Goal: Task Accomplishment & Management: Use online tool/utility

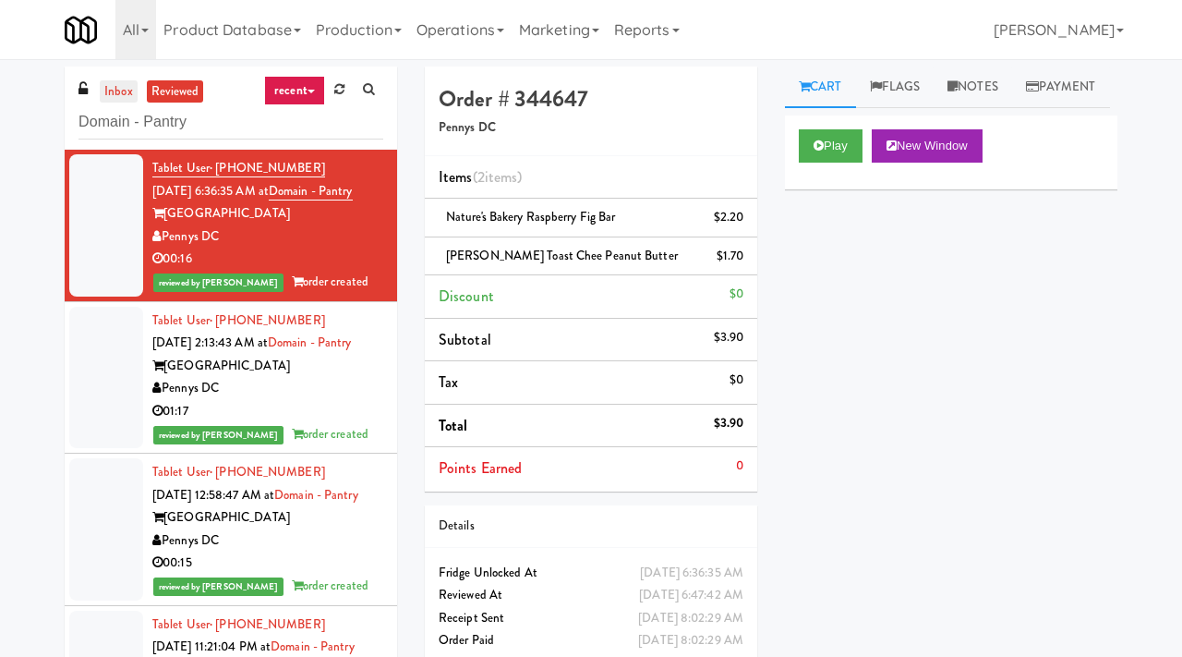
click at [129, 88] on link "inbox" at bounding box center [119, 91] width 38 height 23
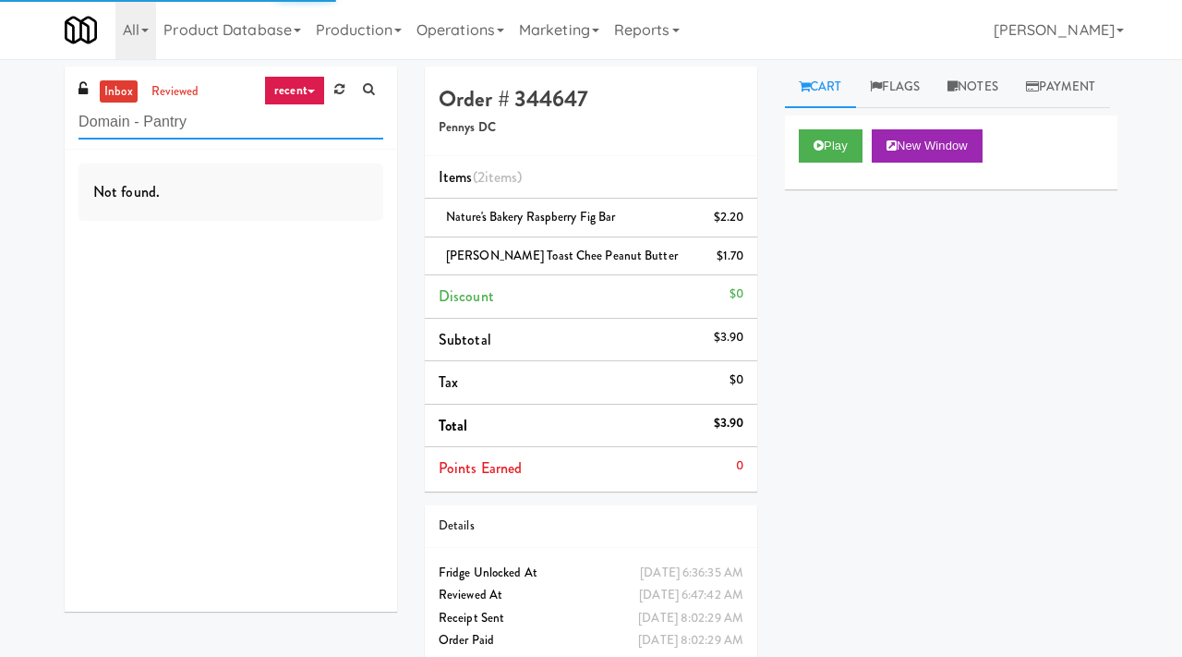
drag, startPoint x: 222, startPoint y: 128, endPoint x: 40, endPoint y: 121, distance: 182.1
click at [40, 121] on div "inbox reviewed recent all unclear take inventory issue suspicious failed recent…" at bounding box center [591, 373] width 1182 height 613
click at [120, 91] on link "inbox" at bounding box center [119, 91] width 38 height 23
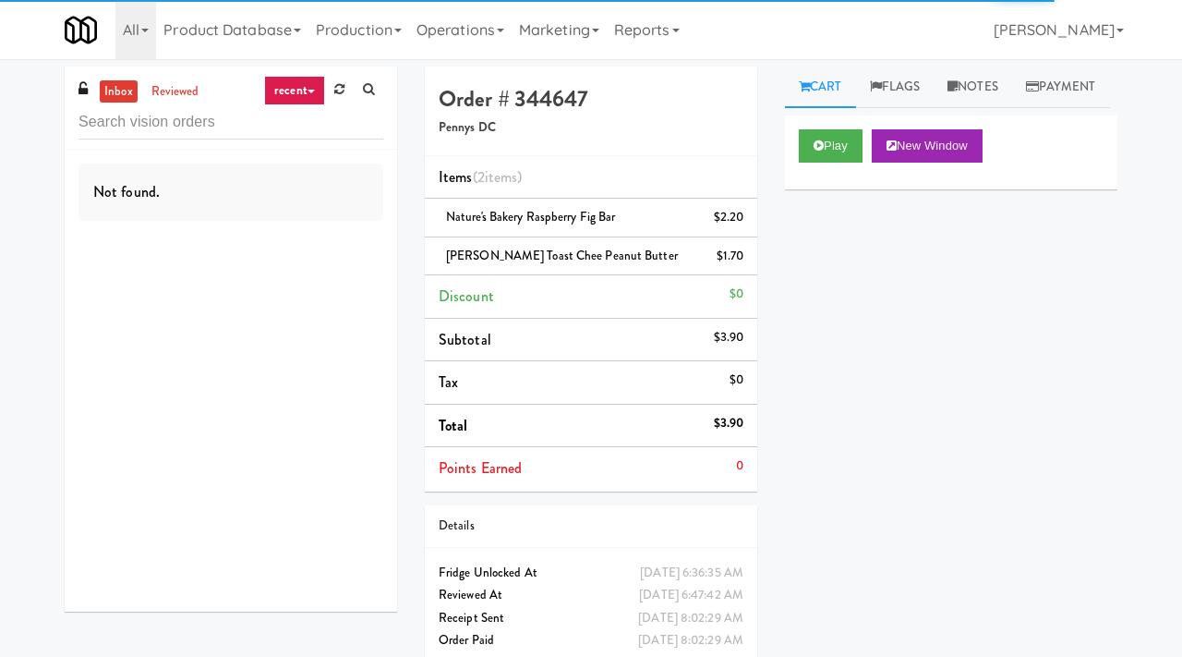
click at [117, 91] on link "inbox" at bounding box center [119, 91] width 38 height 23
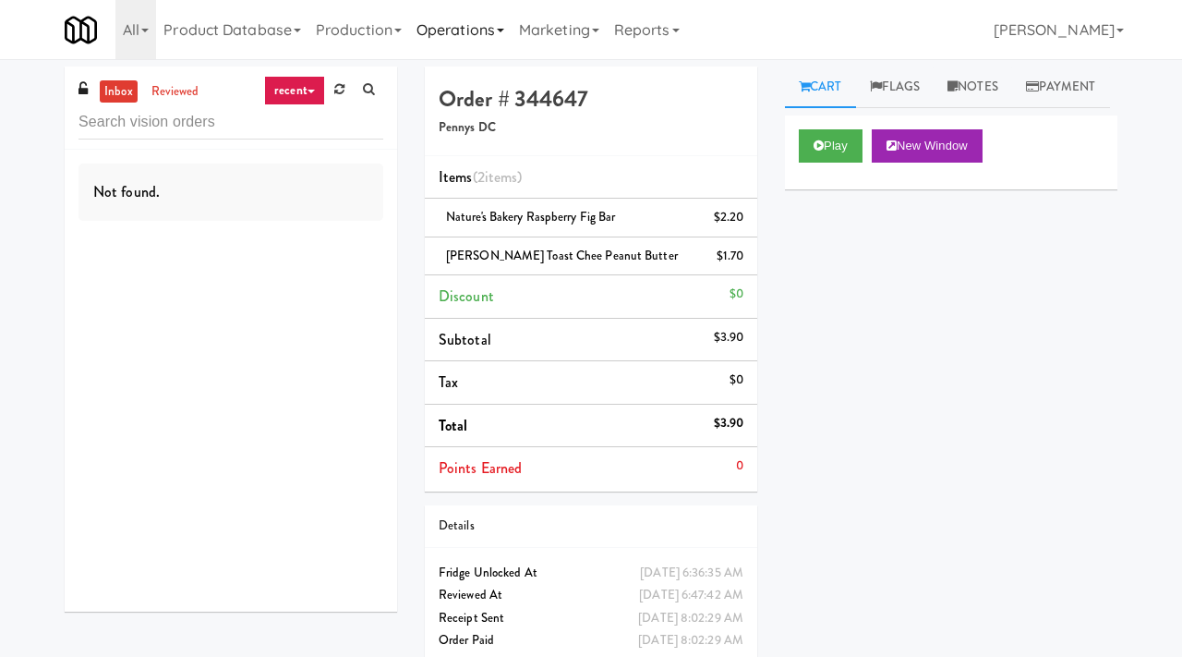
click at [457, 33] on link "Operations" at bounding box center [460, 29] width 103 height 59
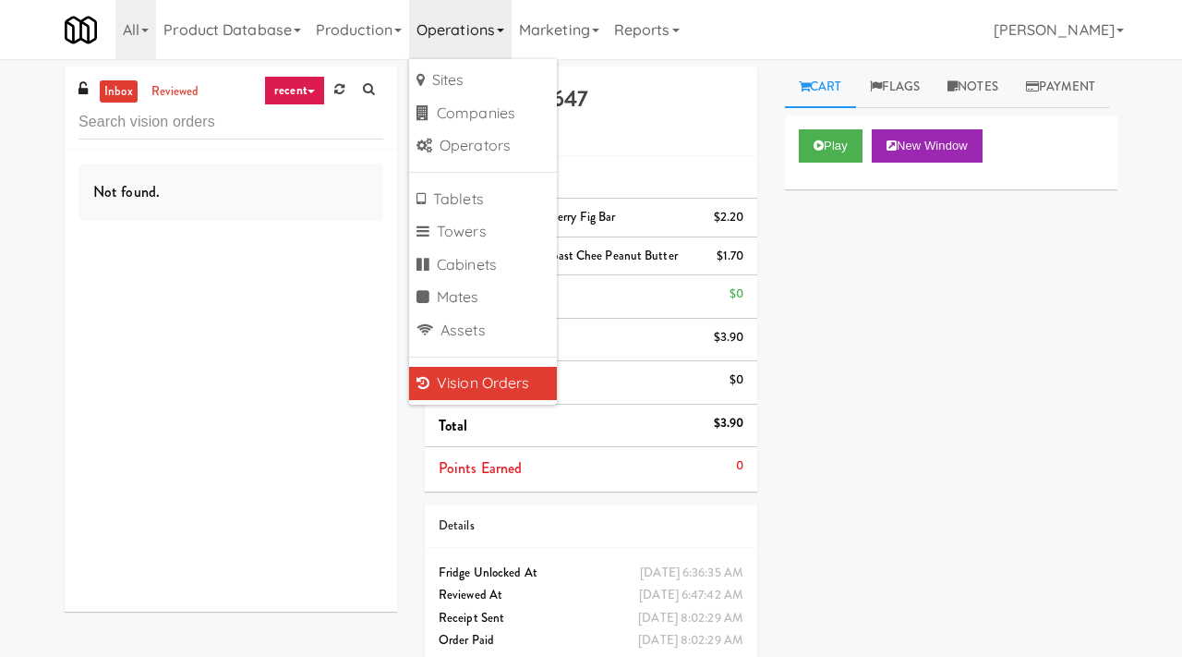
click at [448, 380] on link "Vision Orders" at bounding box center [483, 383] width 148 height 33
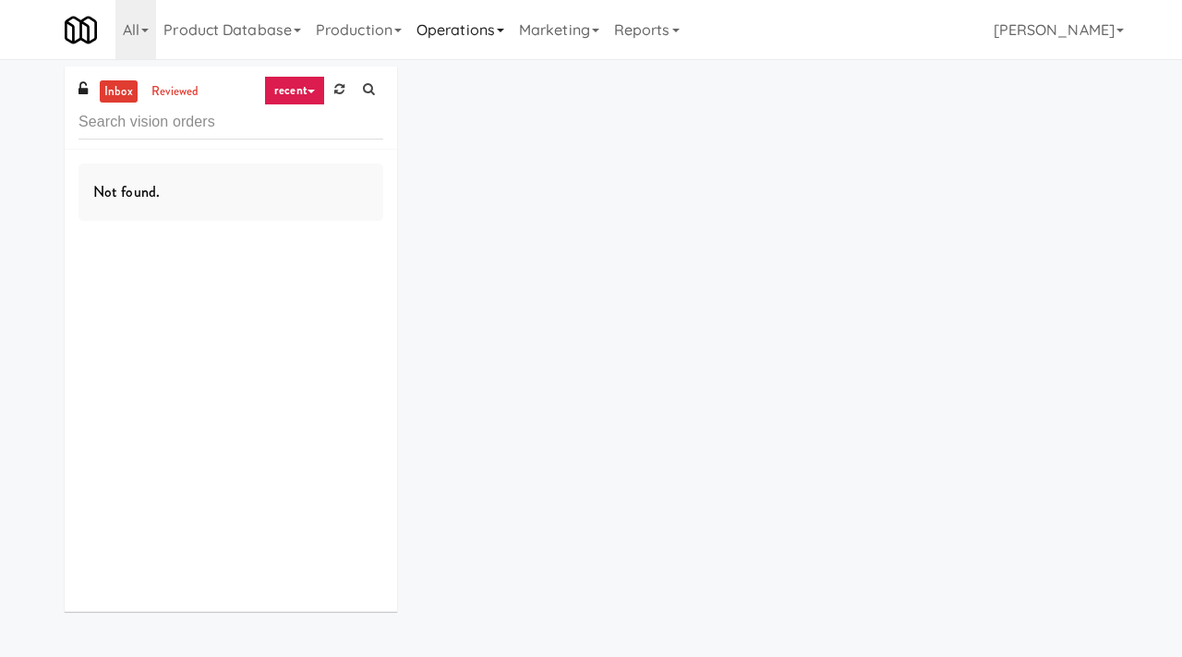
click at [469, 33] on link "Operations" at bounding box center [460, 29] width 103 height 59
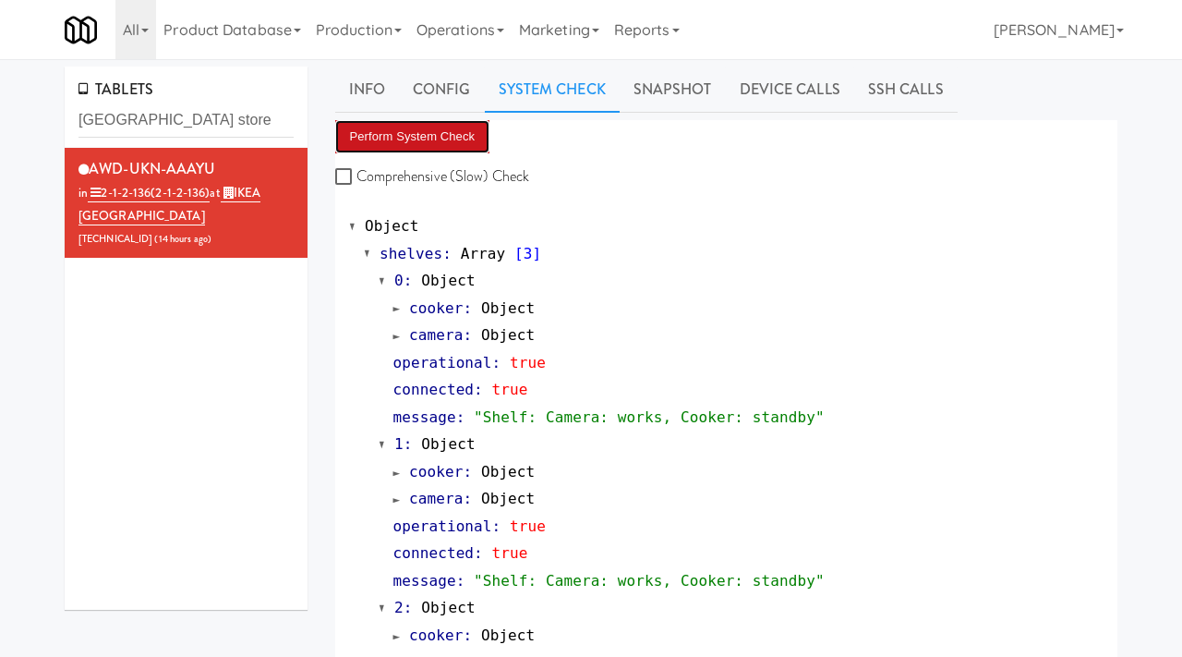
click at [446, 132] on button "Perform System Check" at bounding box center [412, 136] width 155 height 33
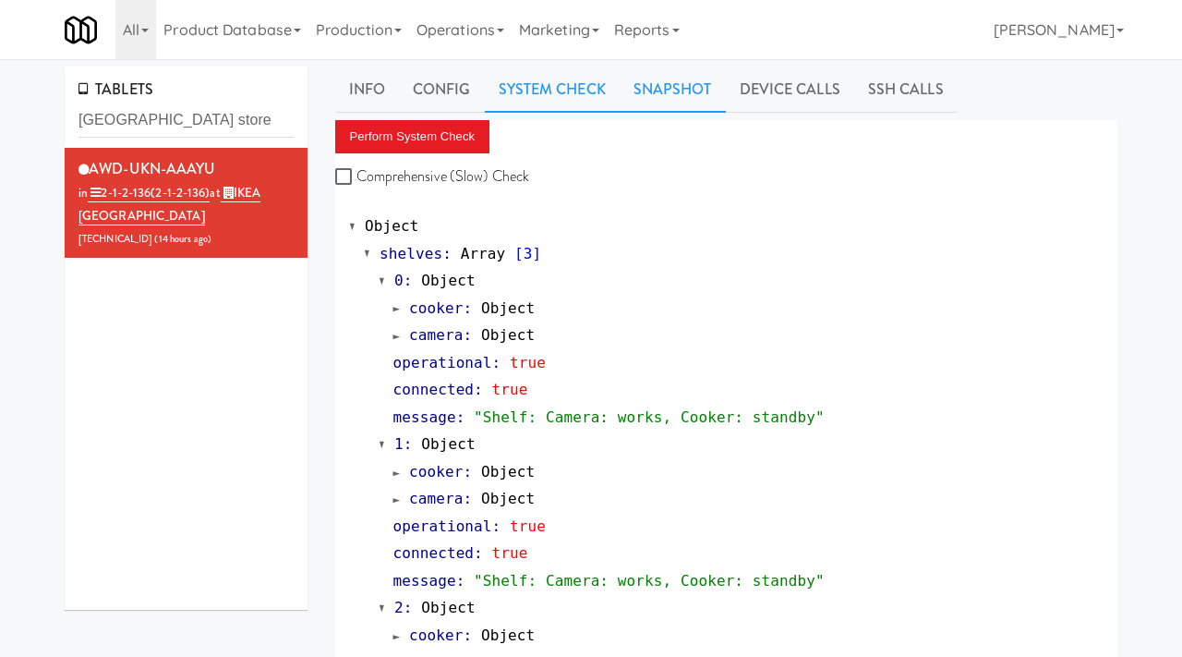
click at [664, 84] on link "Snapshot" at bounding box center [673, 90] width 106 height 46
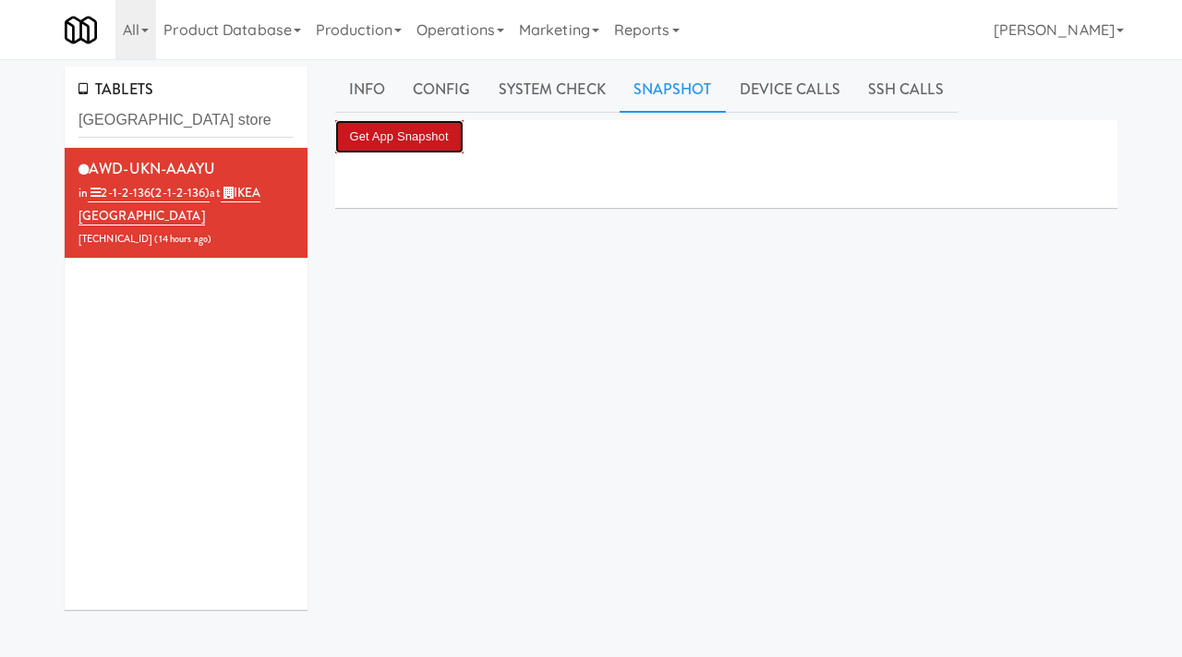
click at [422, 127] on button "Get App Snapshot" at bounding box center [399, 136] width 128 height 33
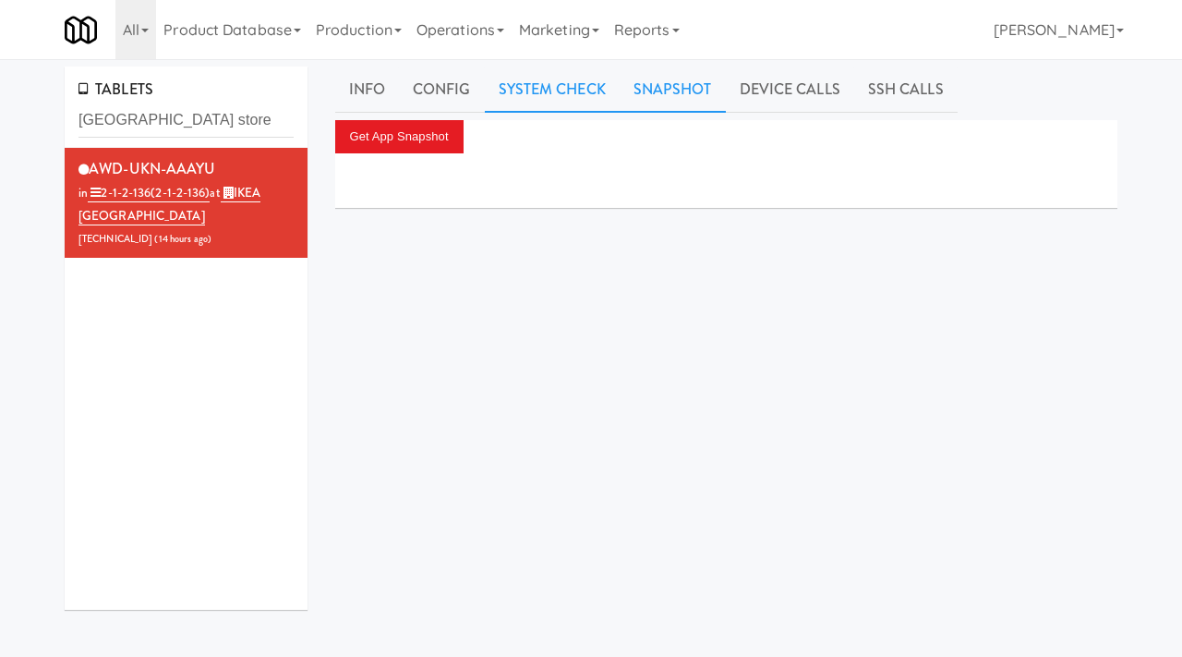
click at [570, 82] on link "System Check" at bounding box center [552, 90] width 135 height 46
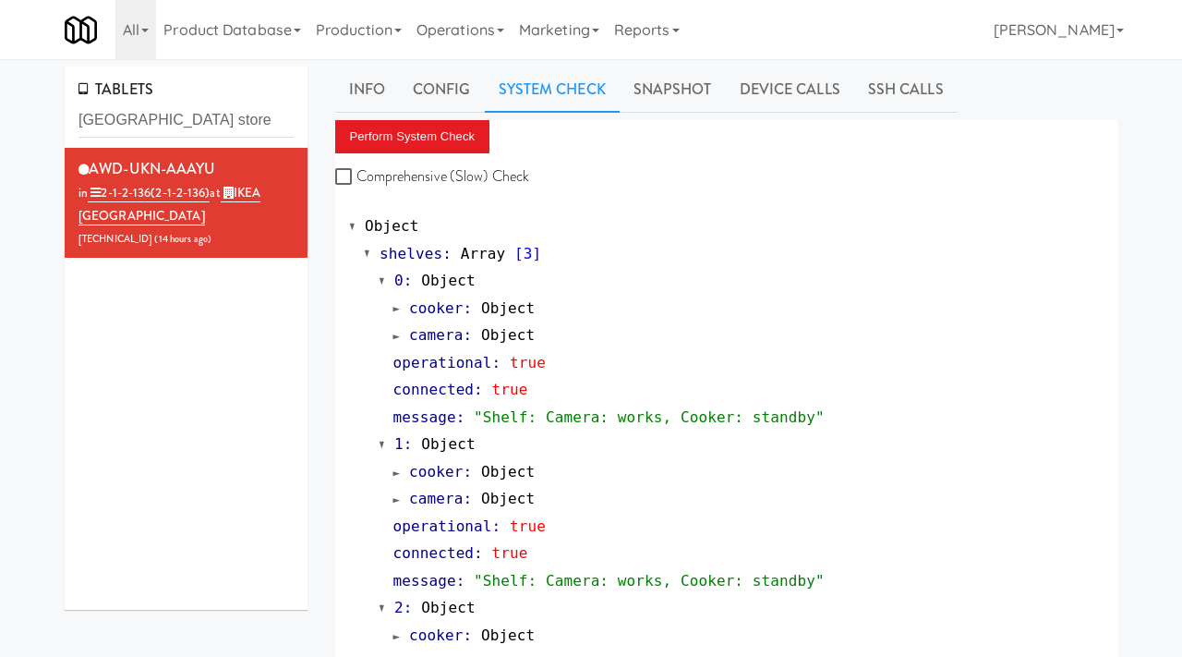
click at [415, 138] on button "Perform System Check" at bounding box center [412, 136] width 155 height 33
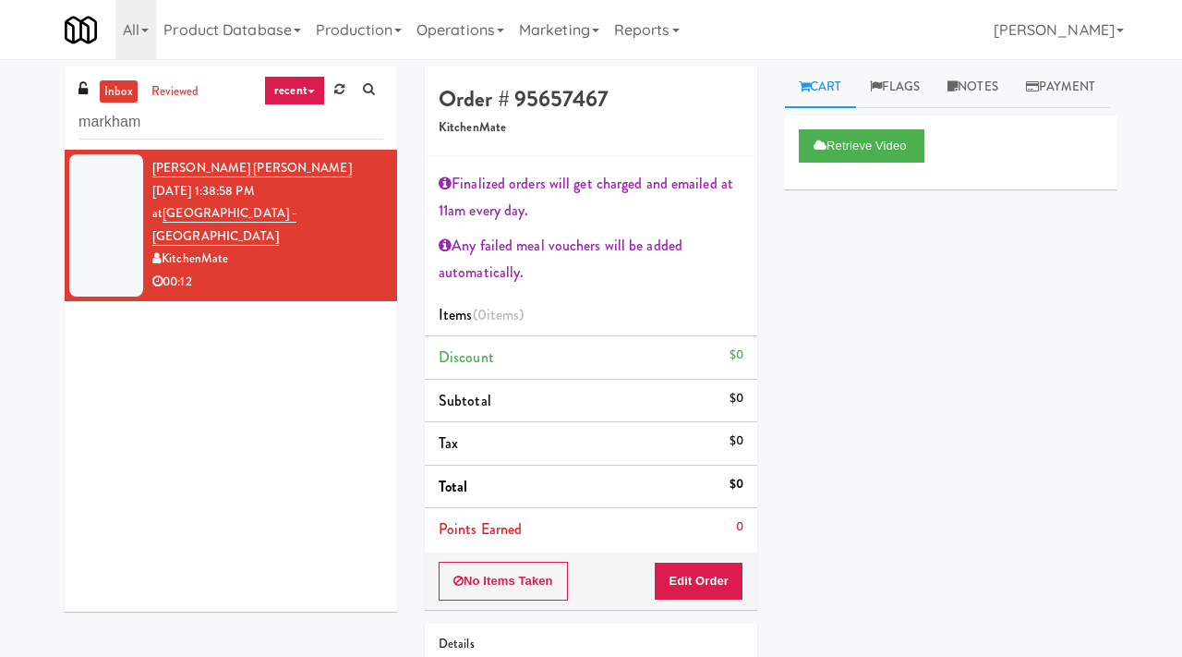
click at [348, 30] on link "Production" at bounding box center [358, 29] width 101 height 59
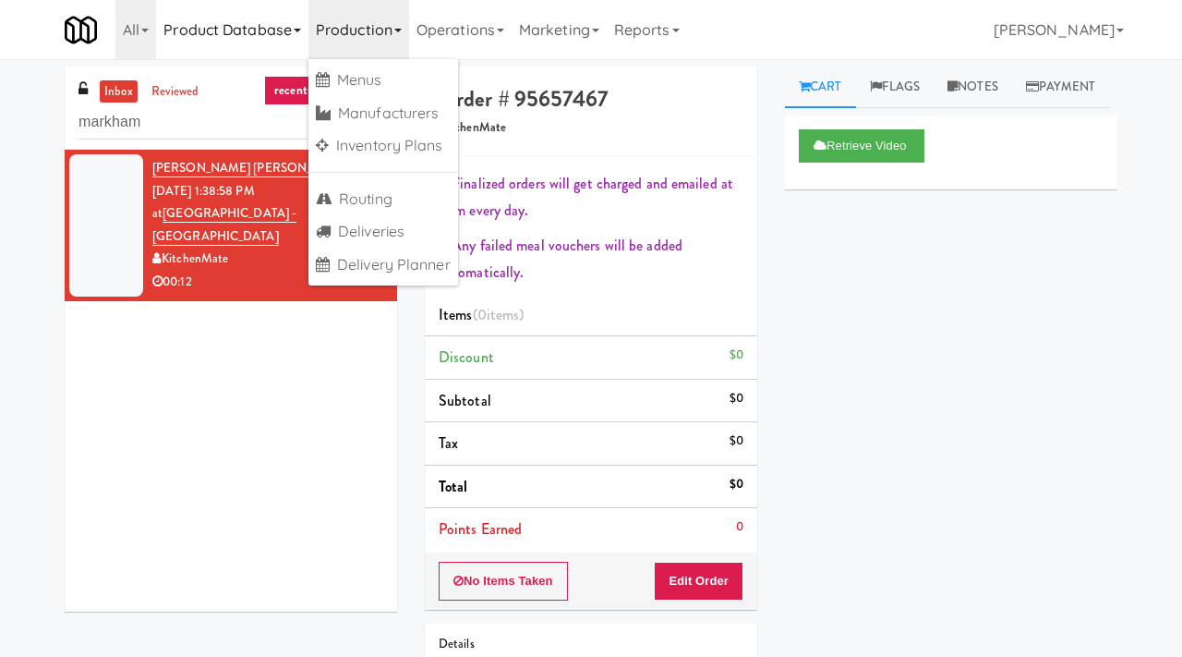
click at [258, 23] on link "Product Database" at bounding box center [232, 29] width 152 height 59
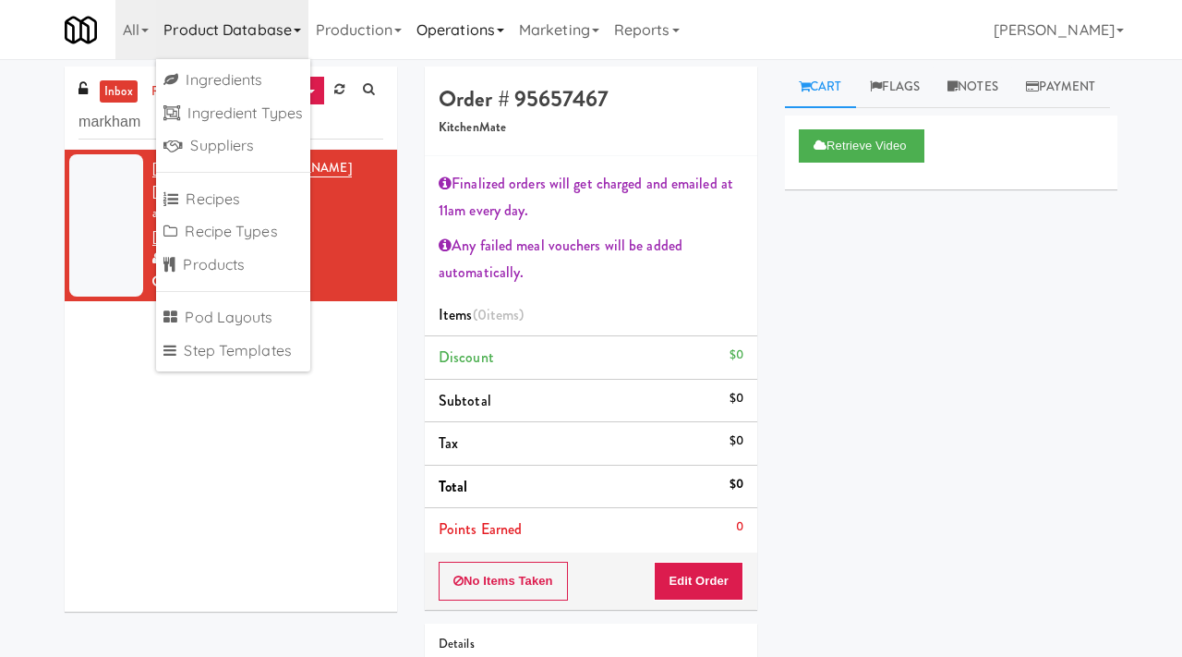
click at [470, 34] on link "Operations" at bounding box center [460, 29] width 103 height 59
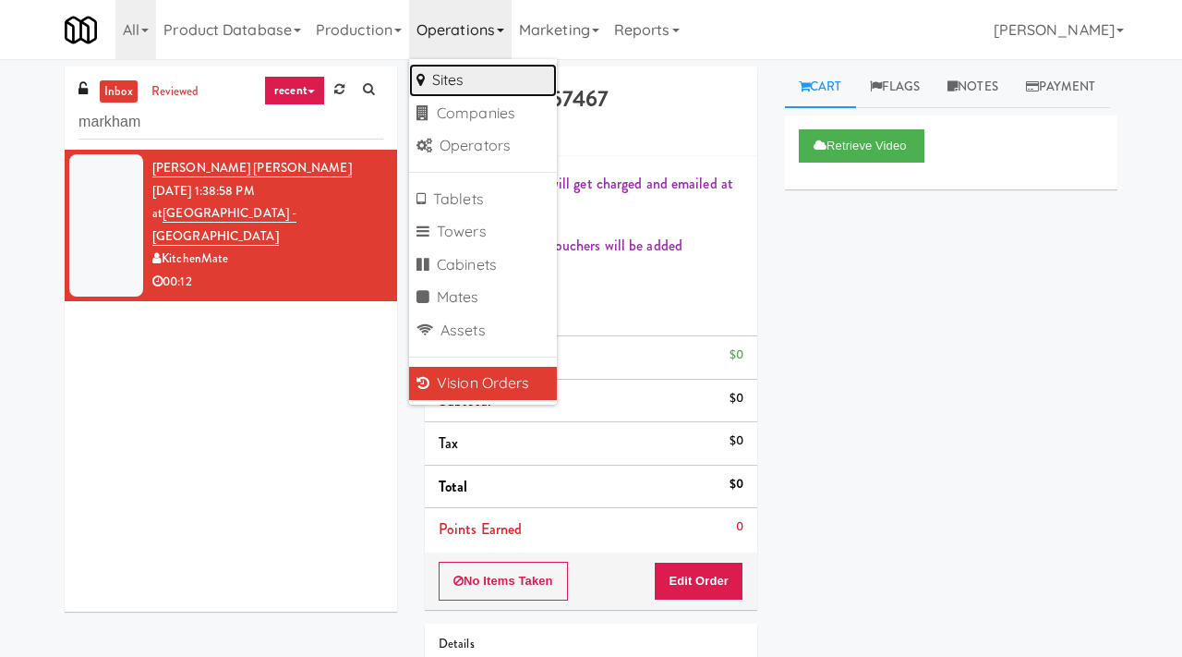
click at [474, 91] on link "Sites" at bounding box center [483, 80] width 148 height 33
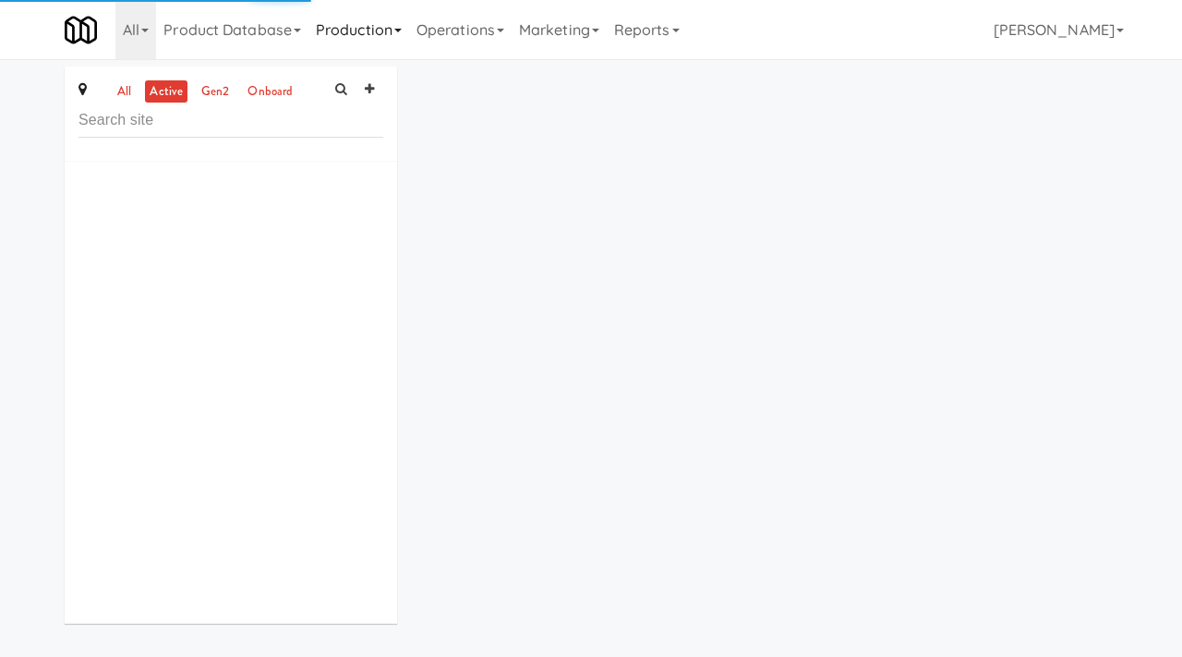
click at [409, 31] on link "Production" at bounding box center [358, 29] width 101 height 59
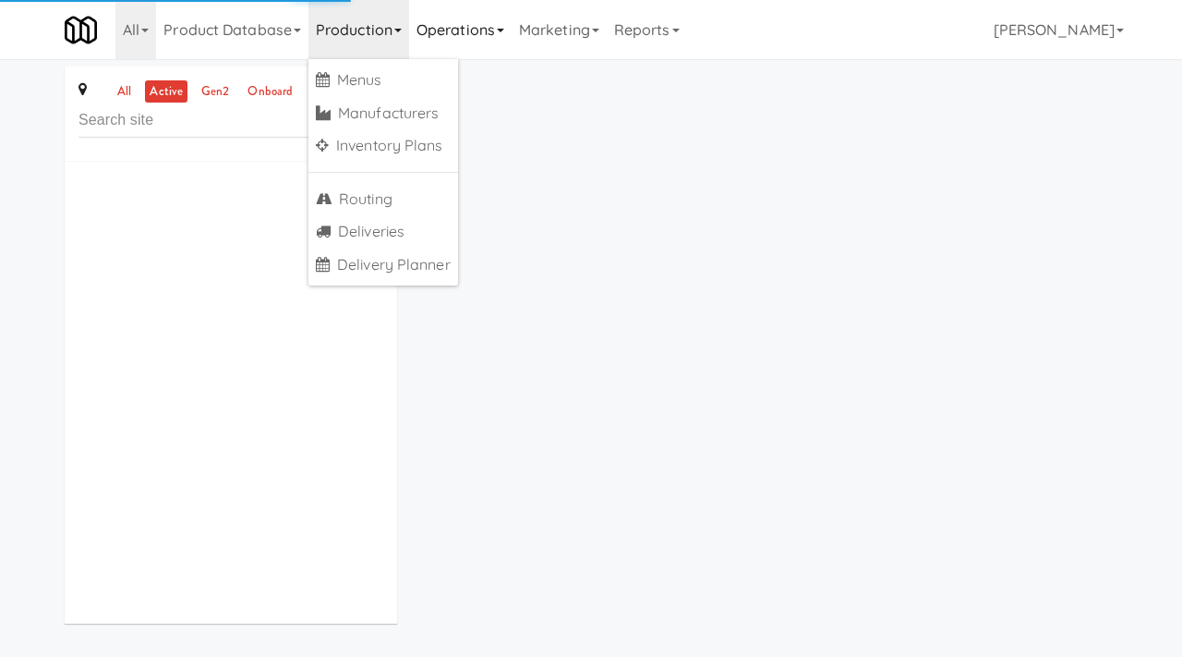
click at [463, 39] on link "Operations" at bounding box center [460, 29] width 103 height 59
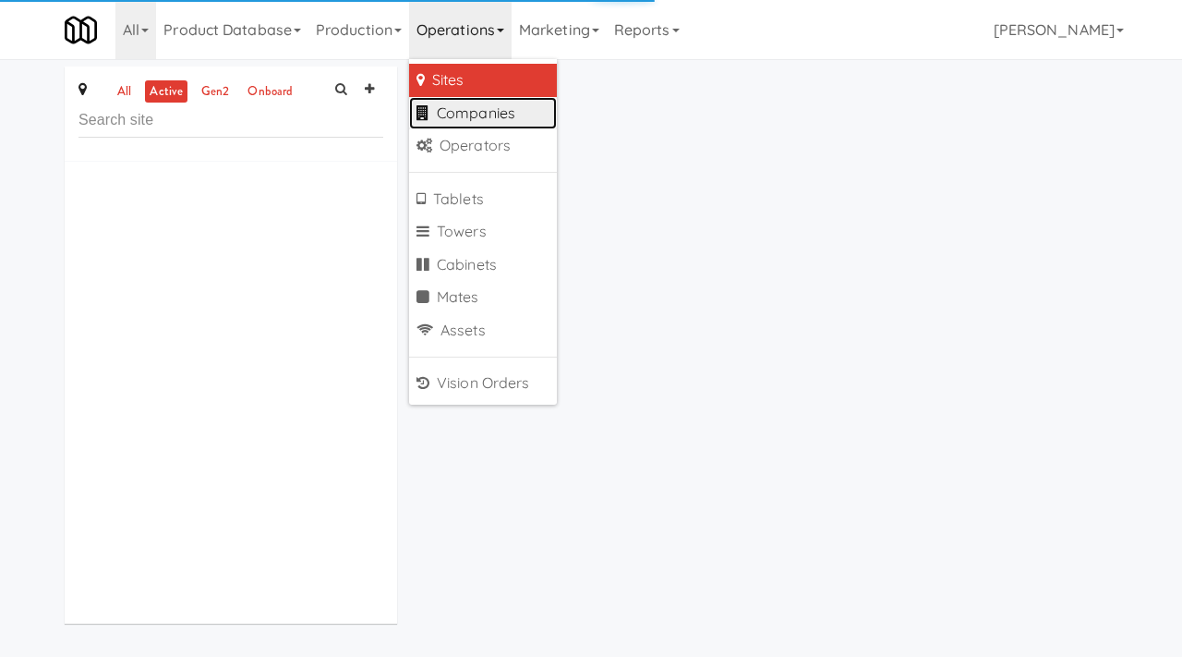
click at [474, 106] on link "Companies" at bounding box center [483, 113] width 148 height 33
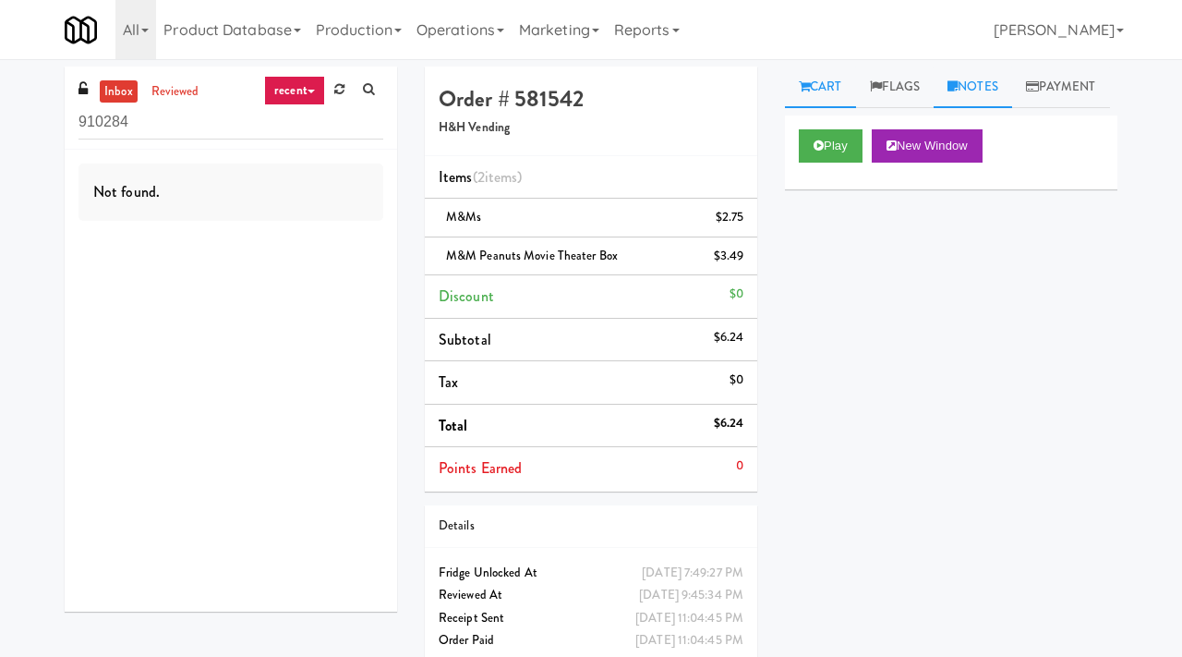
click at [967, 78] on link "Notes" at bounding box center [973, 88] width 79 height 42
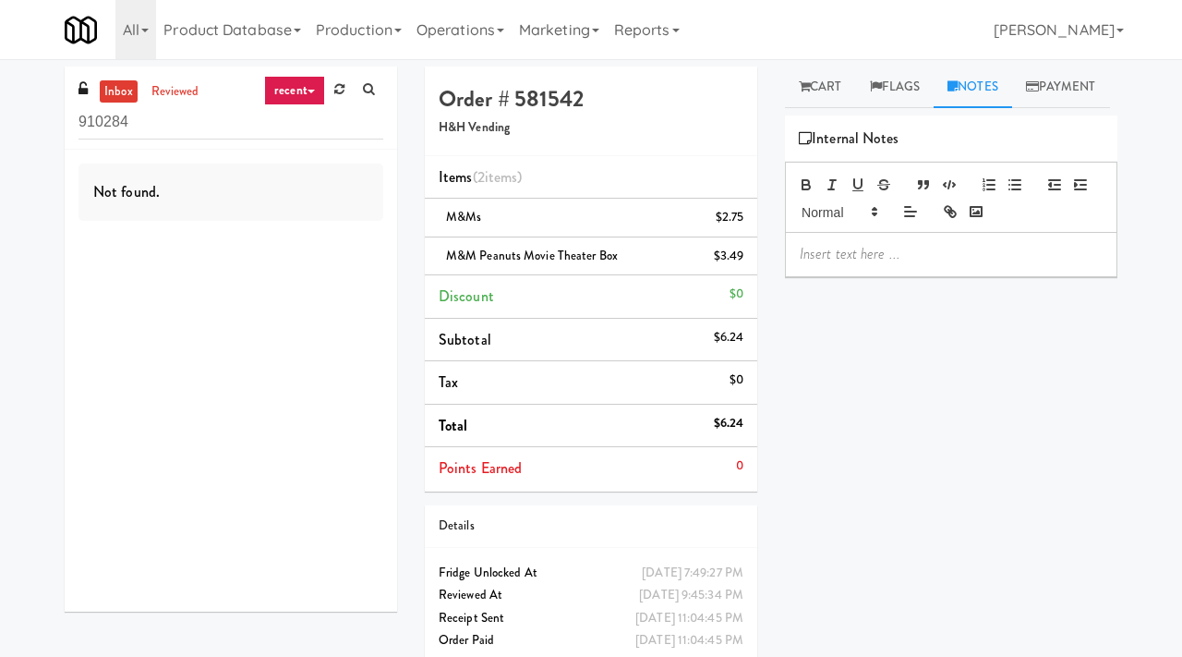
click at [814, 264] on p at bounding box center [951, 254] width 303 height 20
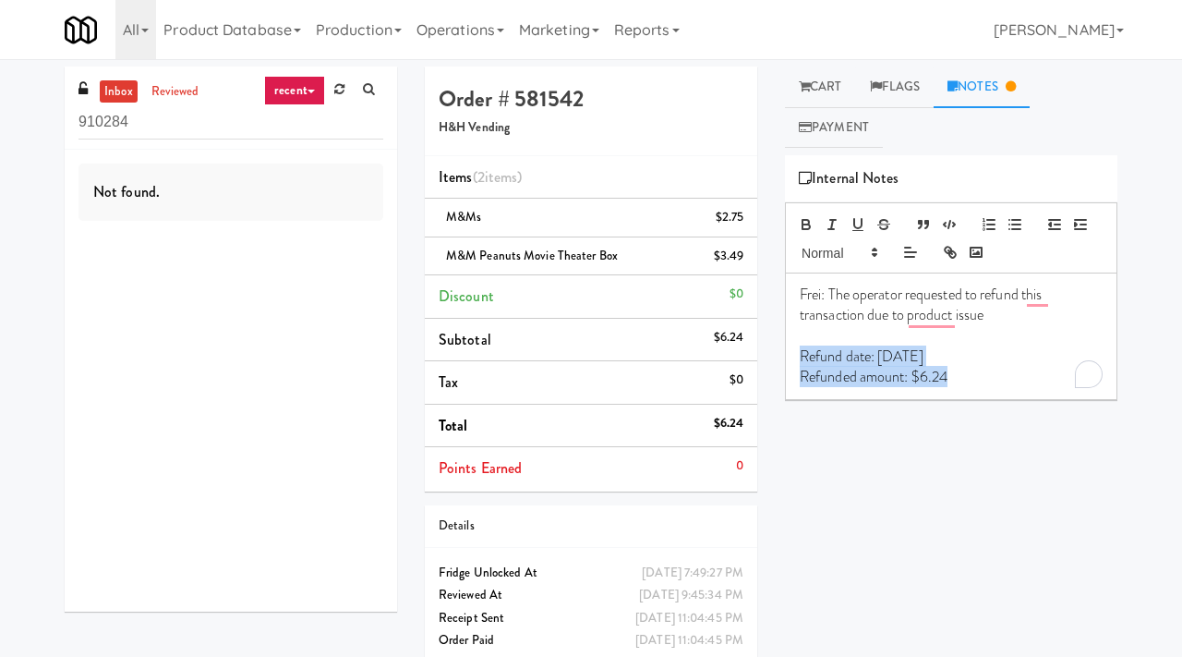
drag, startPoint x: 967, startPoint y: 376, endPoint x: 795, endPoint y: 359, distance: 172.6
click at [795, 359] on div "Frei: The operator requested to refund this transaction due to product issue Re…" at bounding box center [951, 336] width 331 height 126
copy div "Refund date: 08/20/2025 Refunded amount: $6.24"
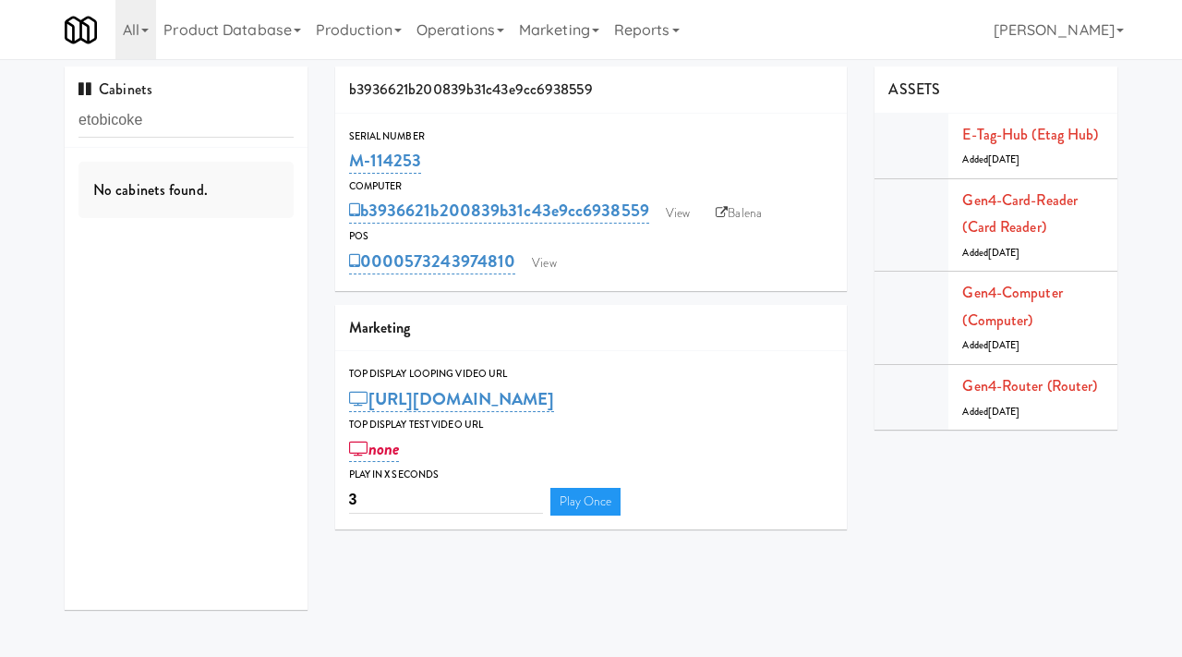
drag, startPoint x: 201, startPoint y: 117, endPoint x: 41, endPoint y: 126, distance: 160.9
click at [41, 126] on div "Cabinets etobicoke No cabinets found. b3936621b200839b31c43e9cc6938559 Serial N…" at bounding box center [591, 345] width 1182 height 557
type input "la plaza"
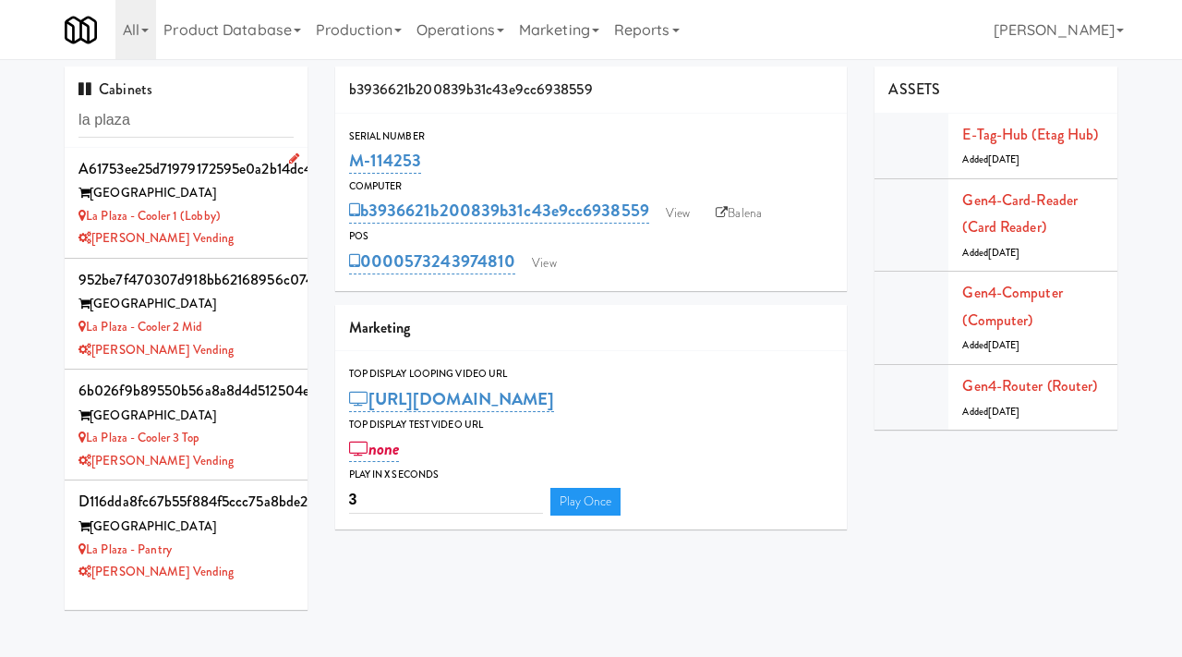
click at [261, 195] on div "[GEOGRAPHIC_DATA]" at bounding box center [186, 193] width 215 height 23
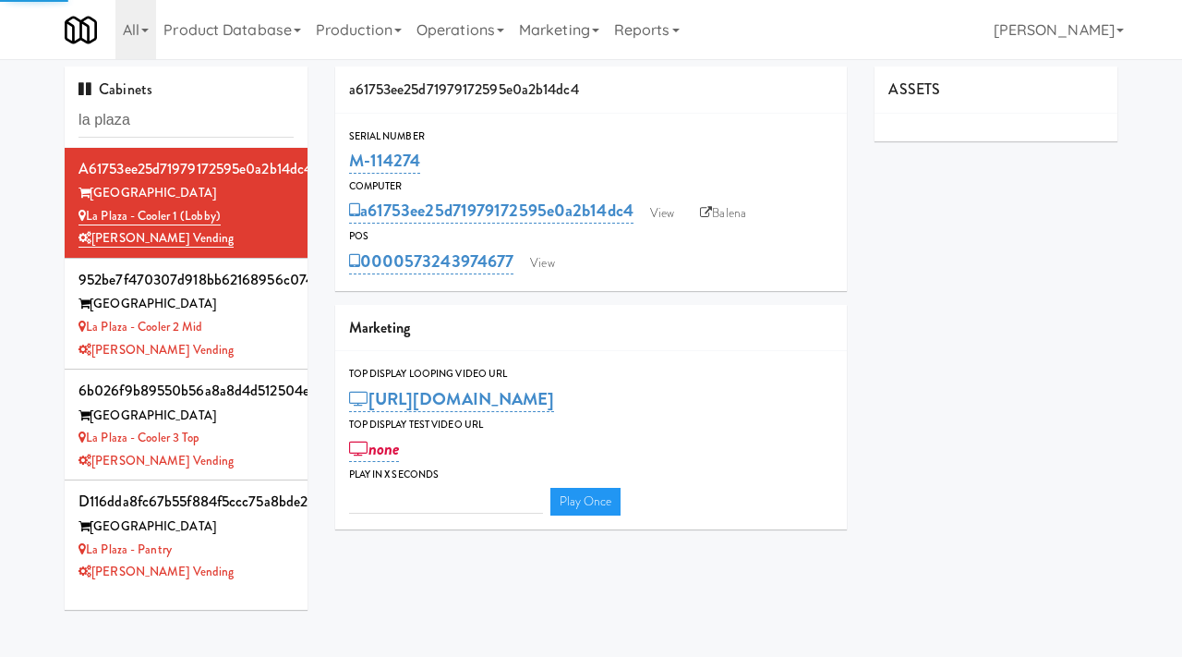
type input "3"
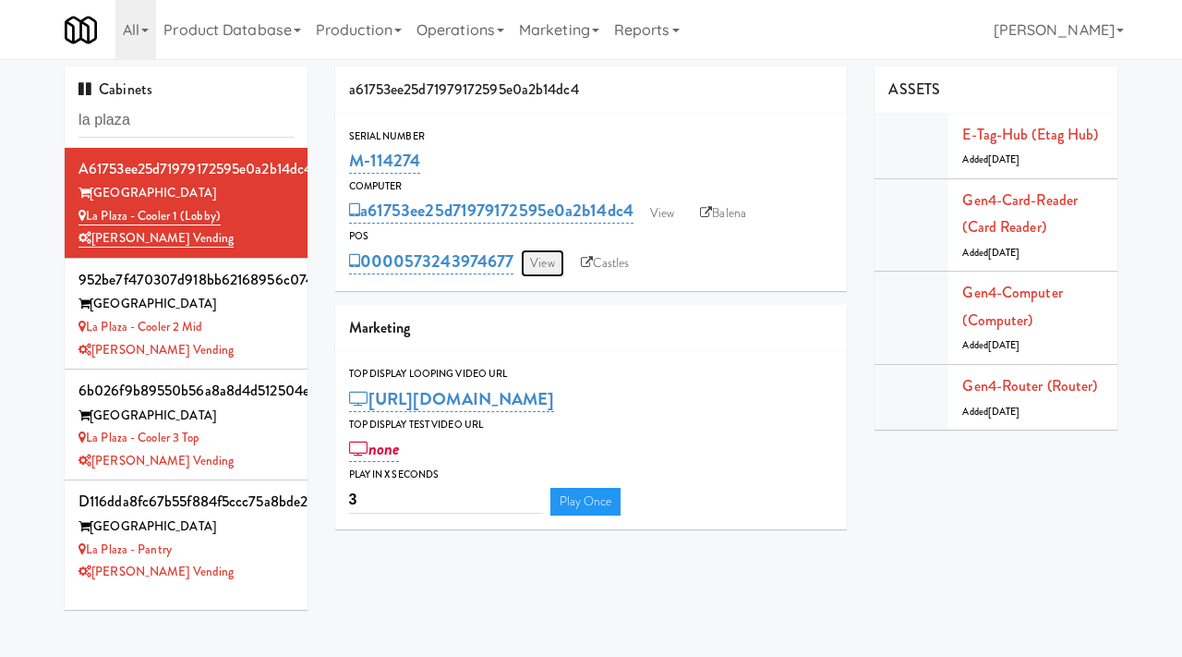
click at [548, 264] on link "View" at bounding box center [542, 263] width 42 height 28
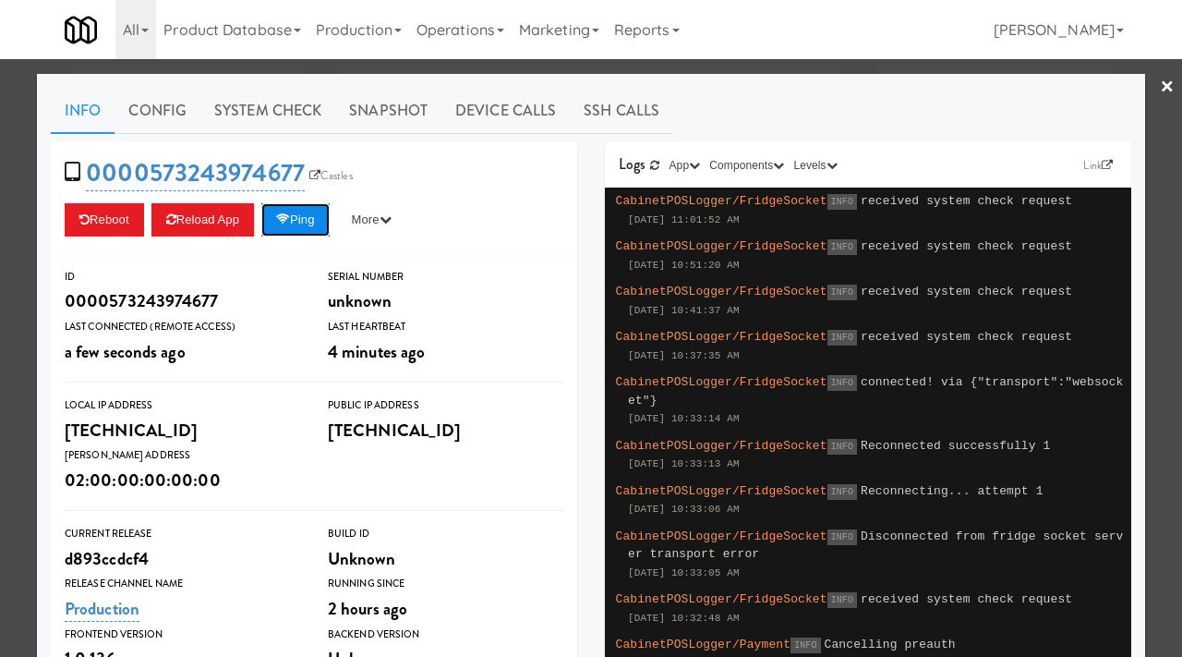
click at [293, 230] on button "Ping" at bounding box center [295, 219] width 68 height 33
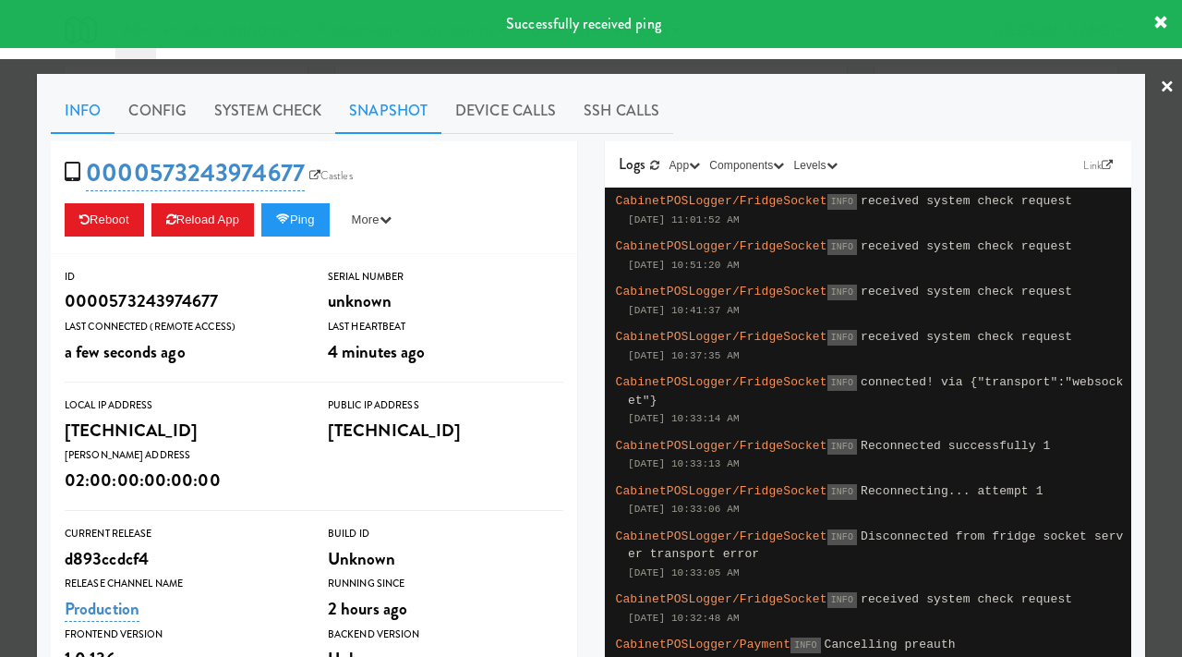
click at [373, 106] on link "Snapshot" at bounding box center [388, 111] width 106 height 46
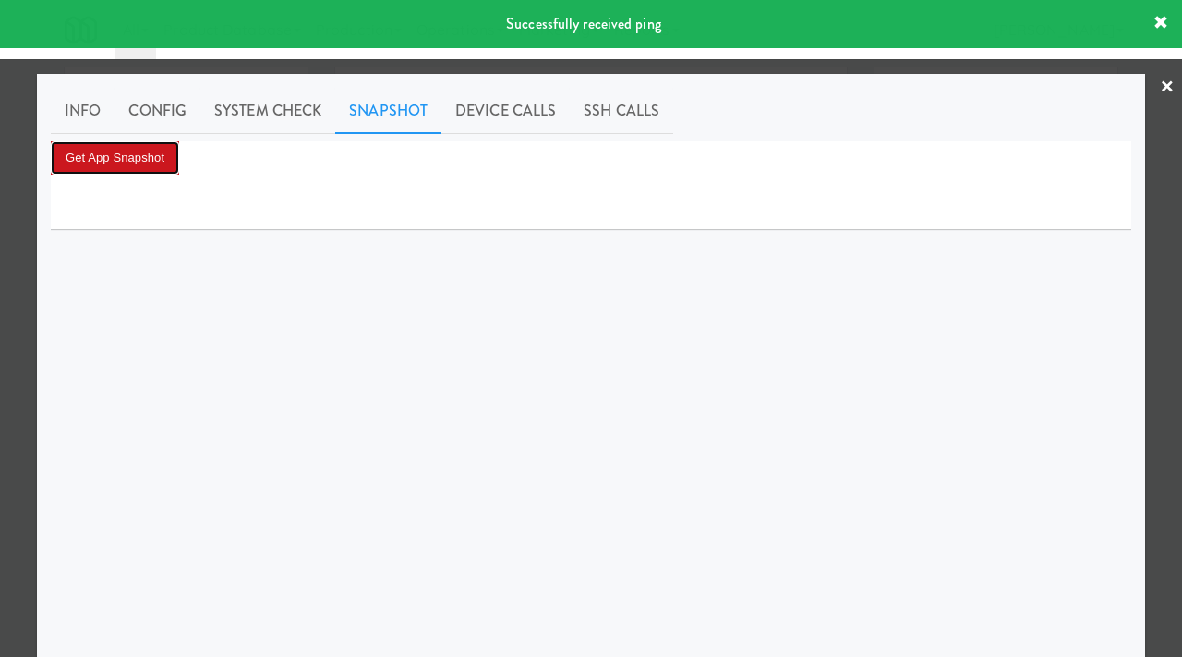
click at [148, 173] on button "Get App Snapshot" at bounding box center [115, 157] width 128 height 33
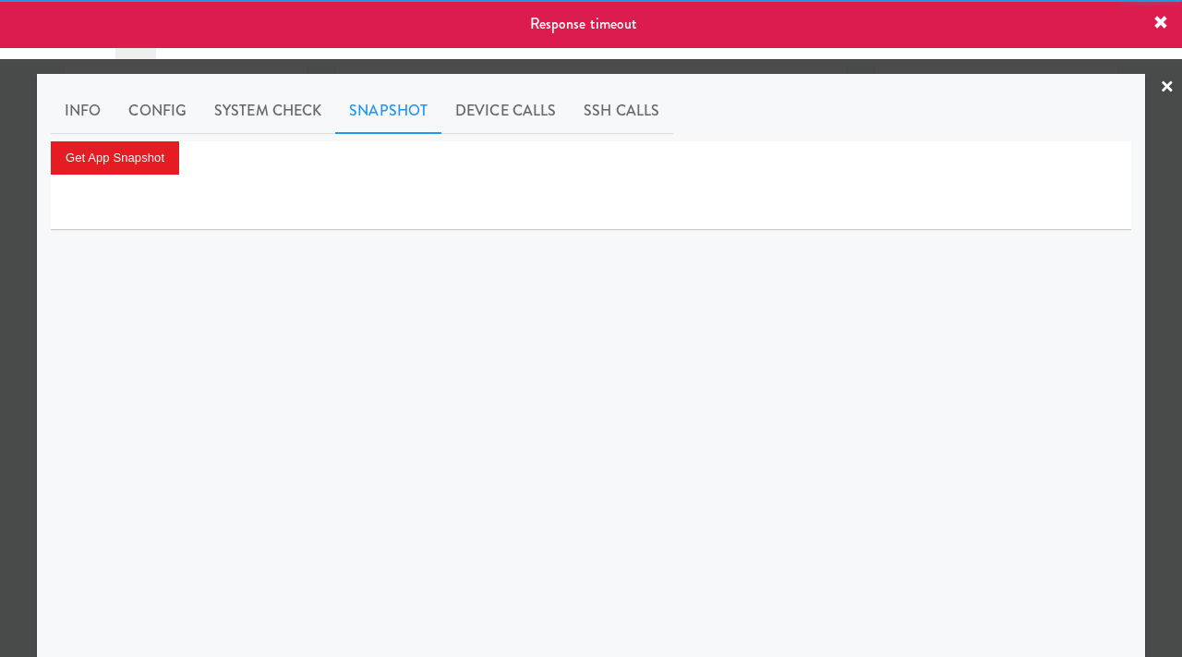
click at [4, 317] on div at bounding box center [591, 328] width 1182 height 657
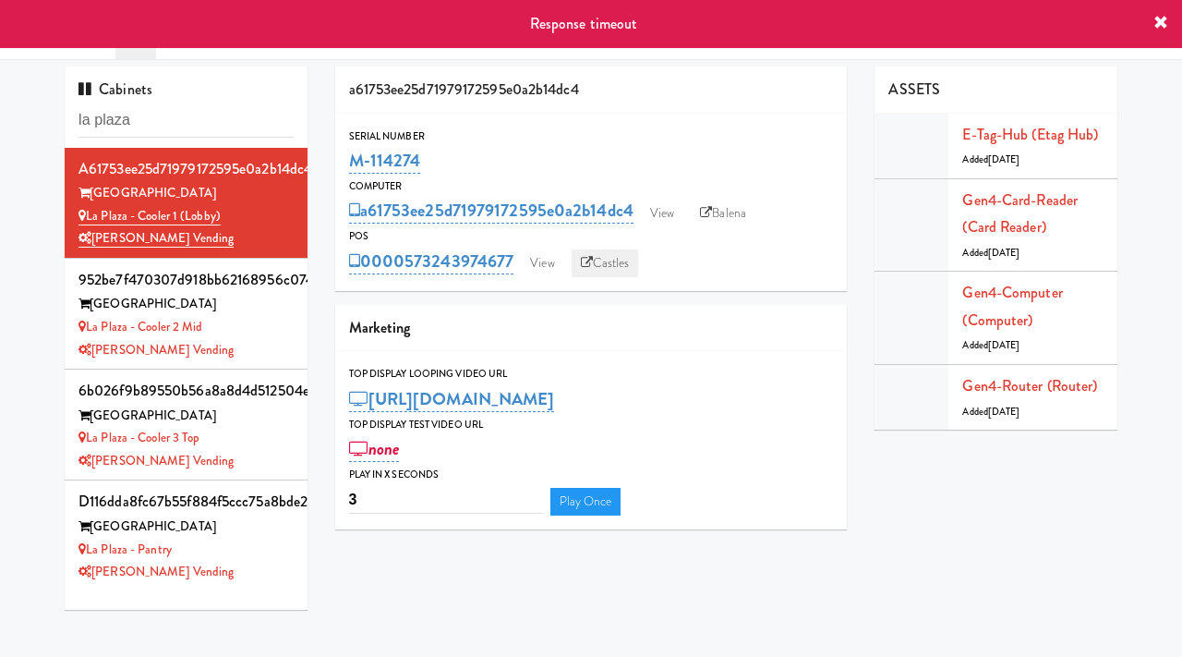
click at [599, 274] on link "Castles" at bounding box center [605, 263] width 67 height 28
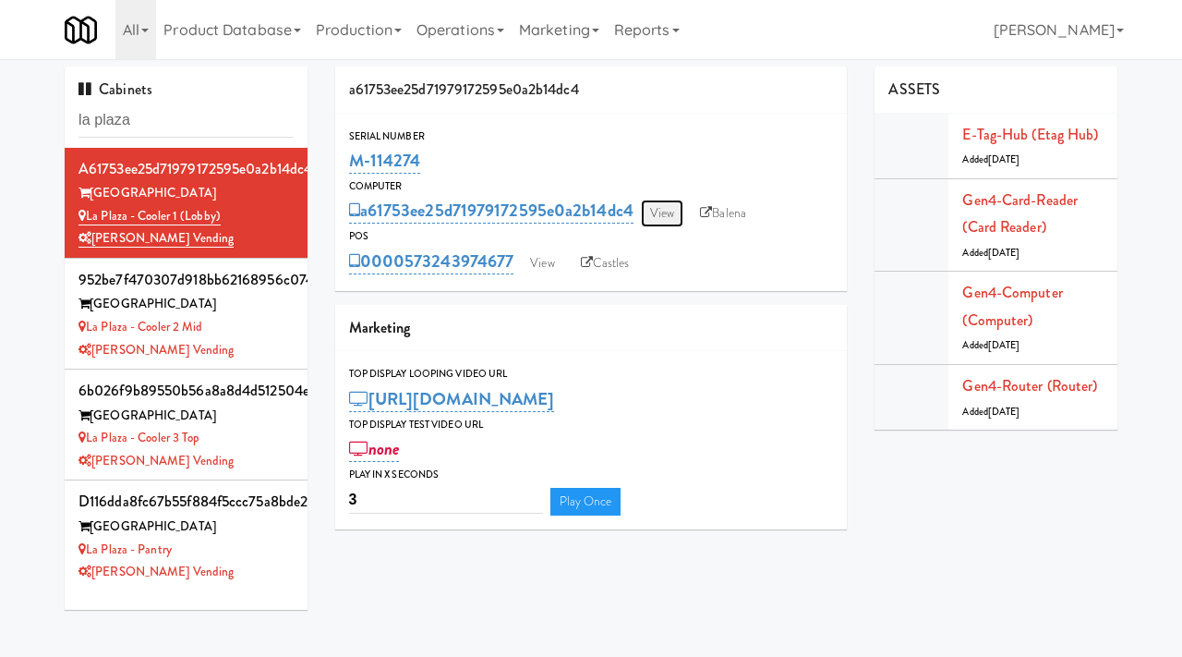
click at [645, 207] on link "View" at bounding box center [662, 214] width 42 height 28
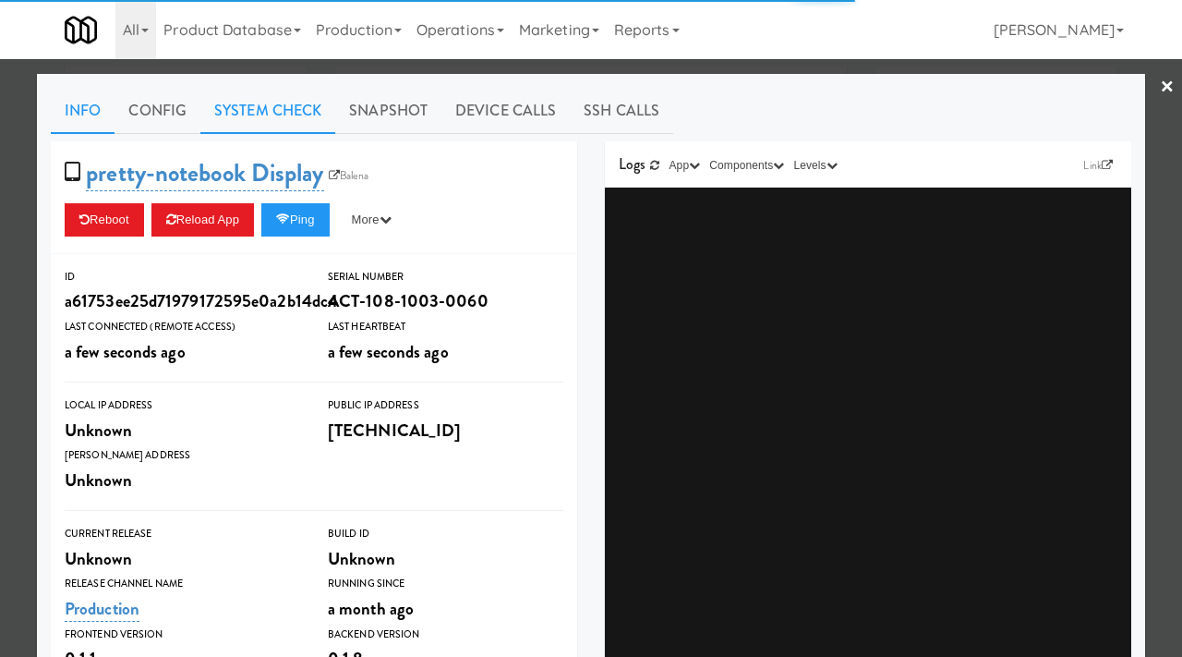
click at [268, 113] on link "System Check" at bounding box center [267, 111] width 135 height 46
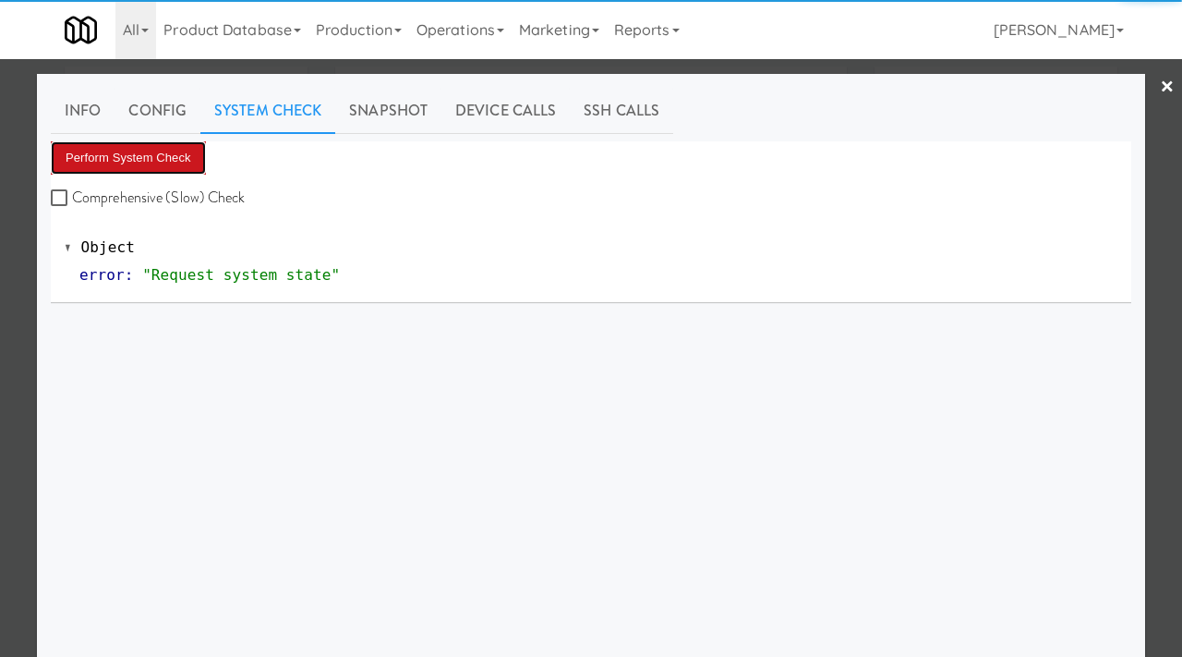
click at [162, 162] on button "Perform System Check" at bounding box center [128, 157] width 155 height 33
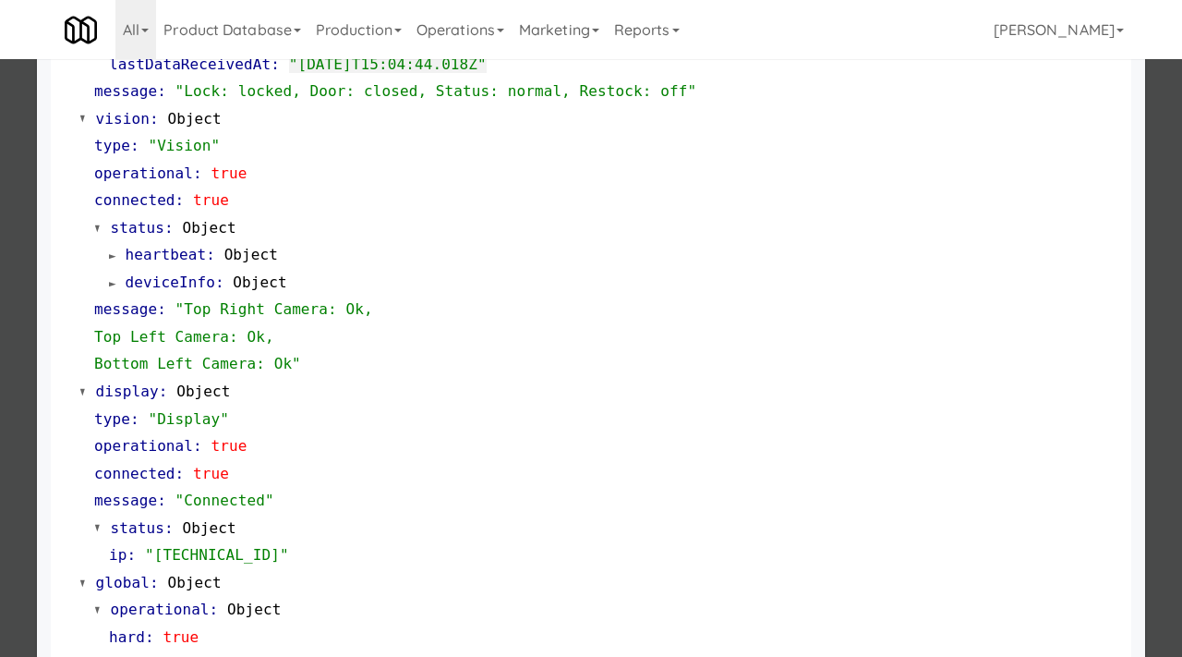
scroll to position [696, 0]
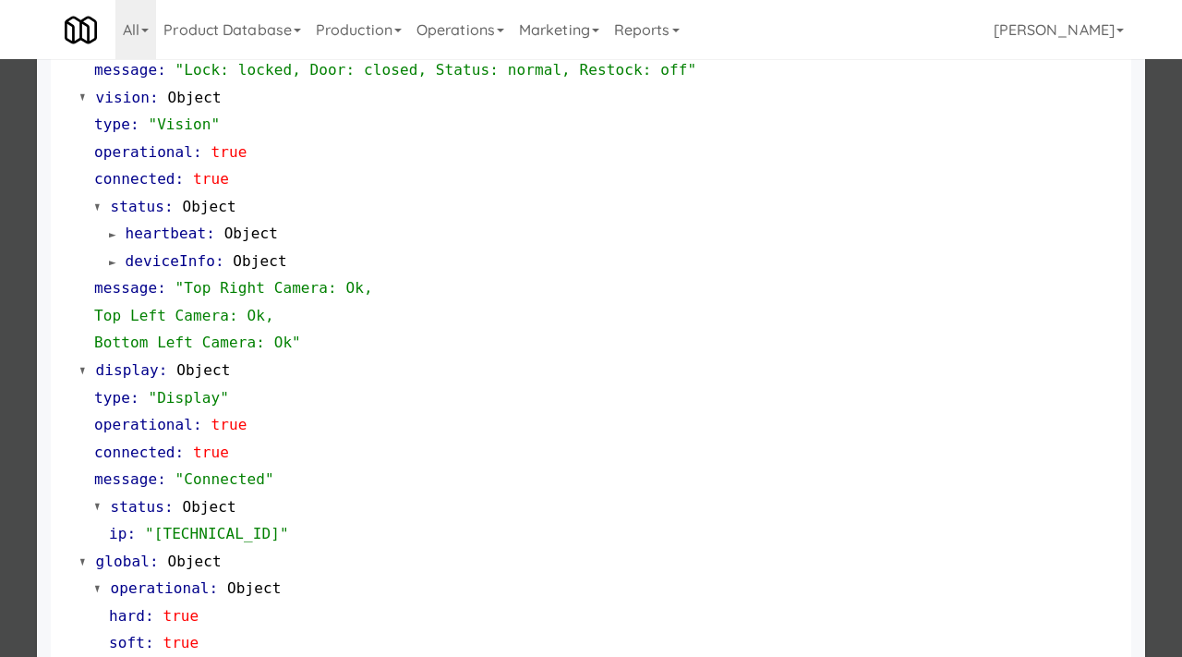
click at [8, 300] on div at bounding box center [591, 328] width 1182 height 657
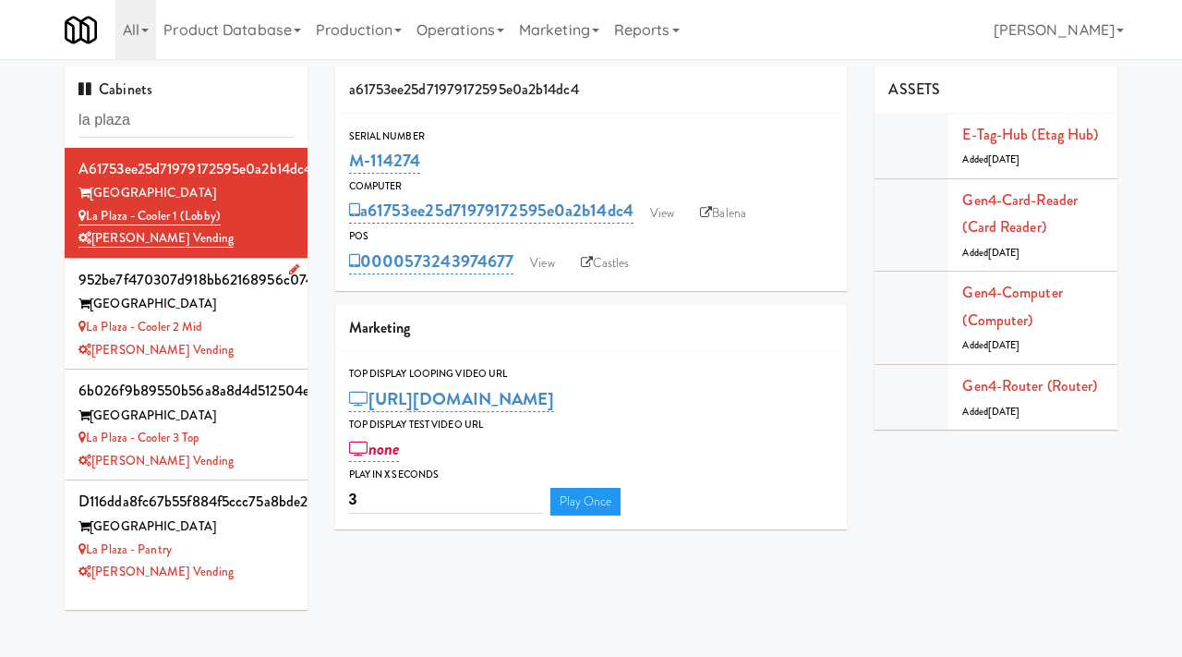
click at [237, 350] on div "[PERSON_NAME] Vending" at bounding box center [186, 350] width 215 height 23
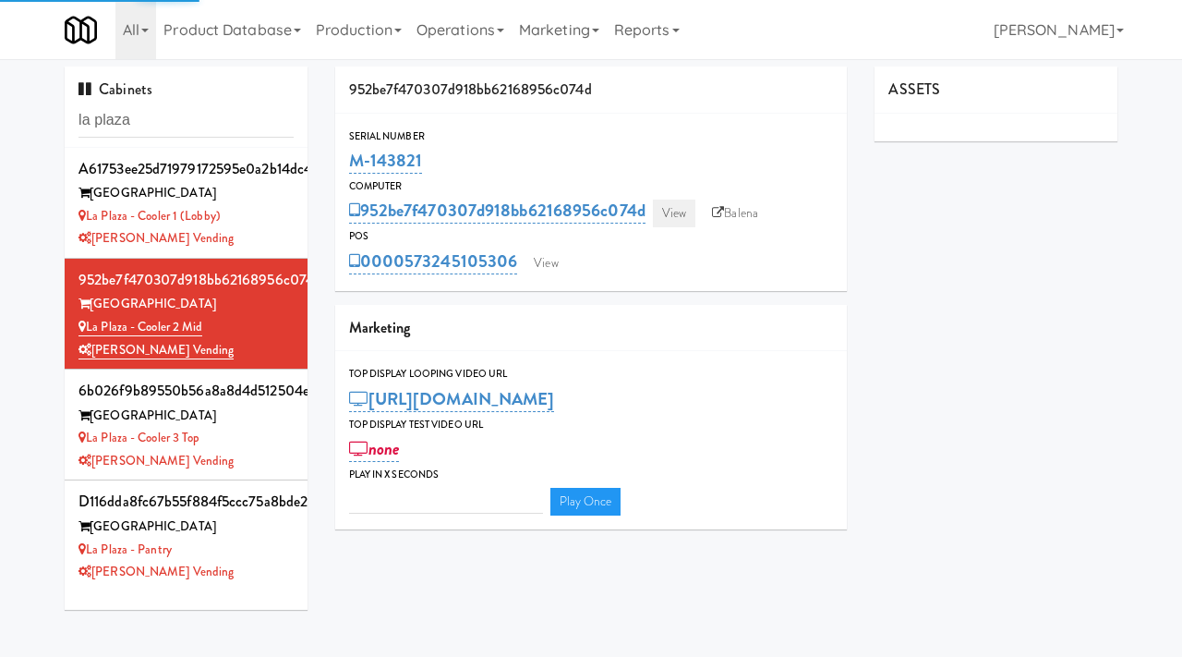
type input "3"
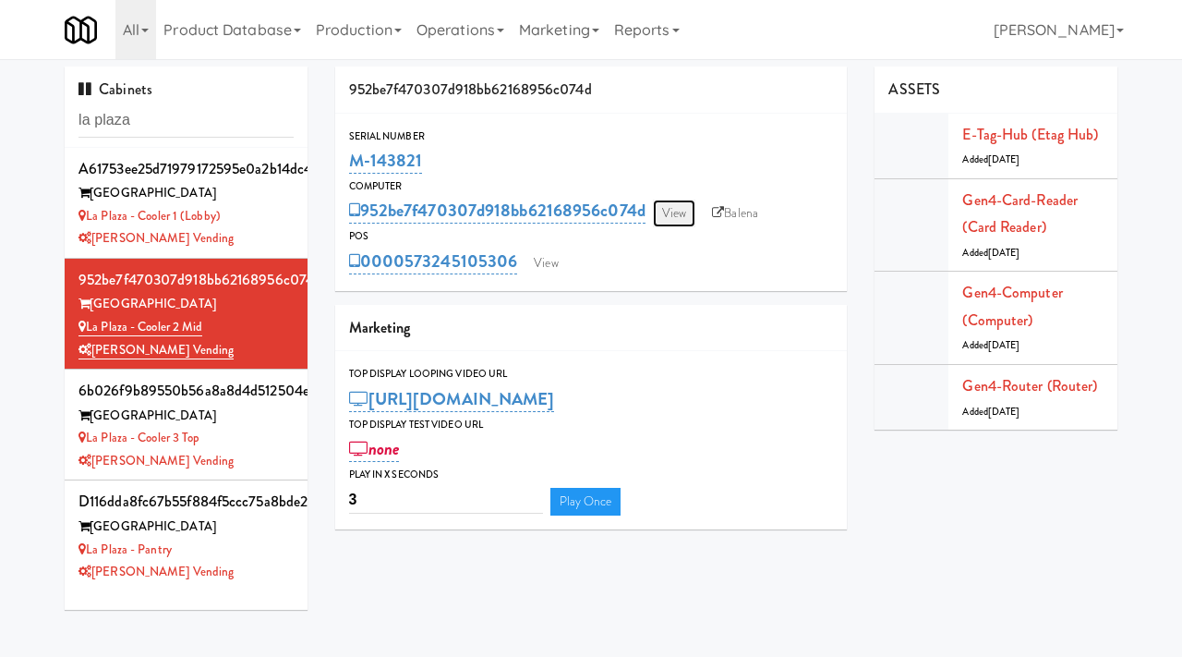
click at [682, 203] on link "View" at bounding box center [674, 214] width 42 height 28
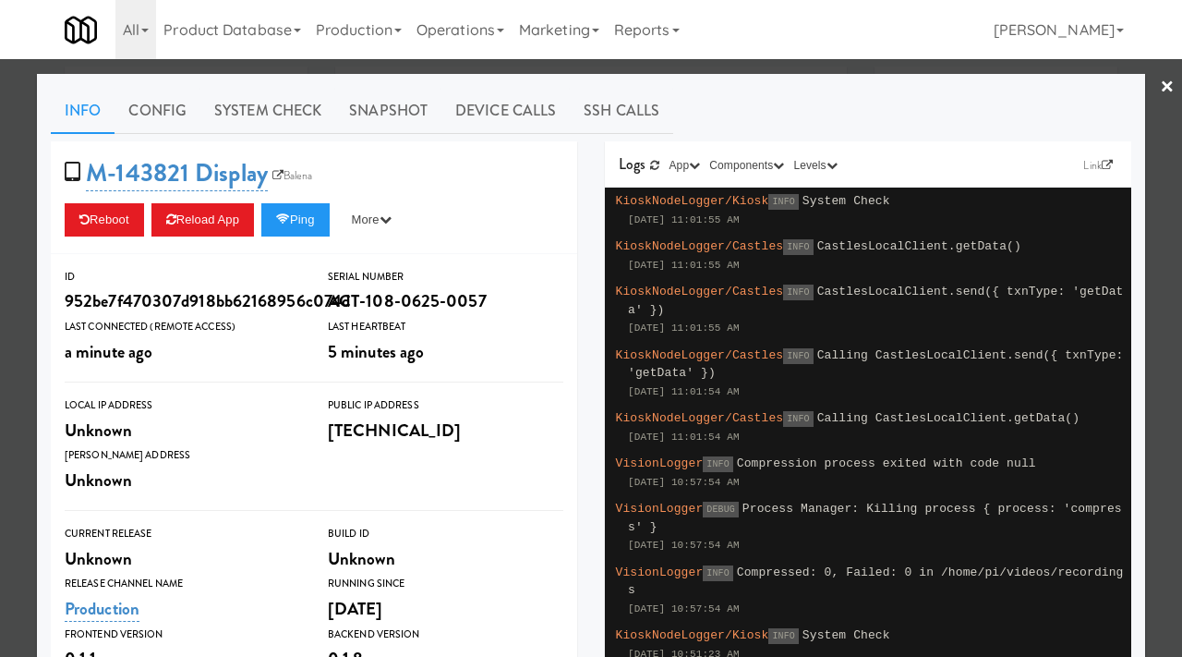
click at [315, 62] on div at bounding box center [591, 328] width 1182 height 657
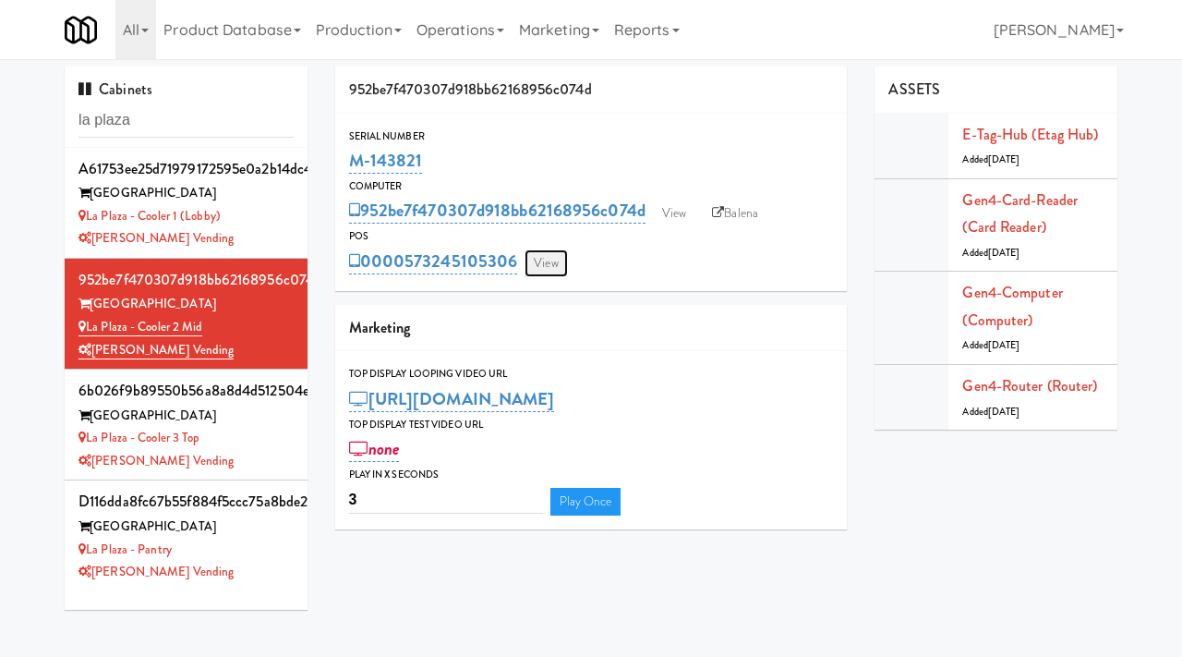
click at [548, 260] on link "View" at bounding box center [546, 263] width 42 height 28
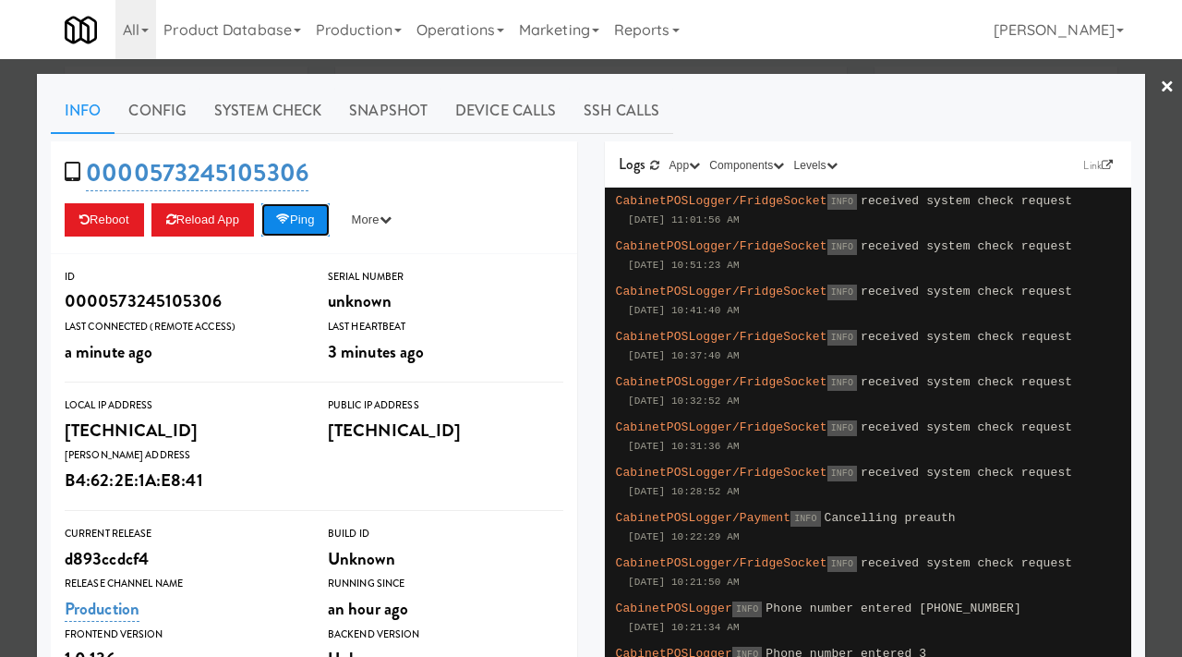
click at [283, 230] on button "Ping" at bounding box center [295, 219] width 68 height 33
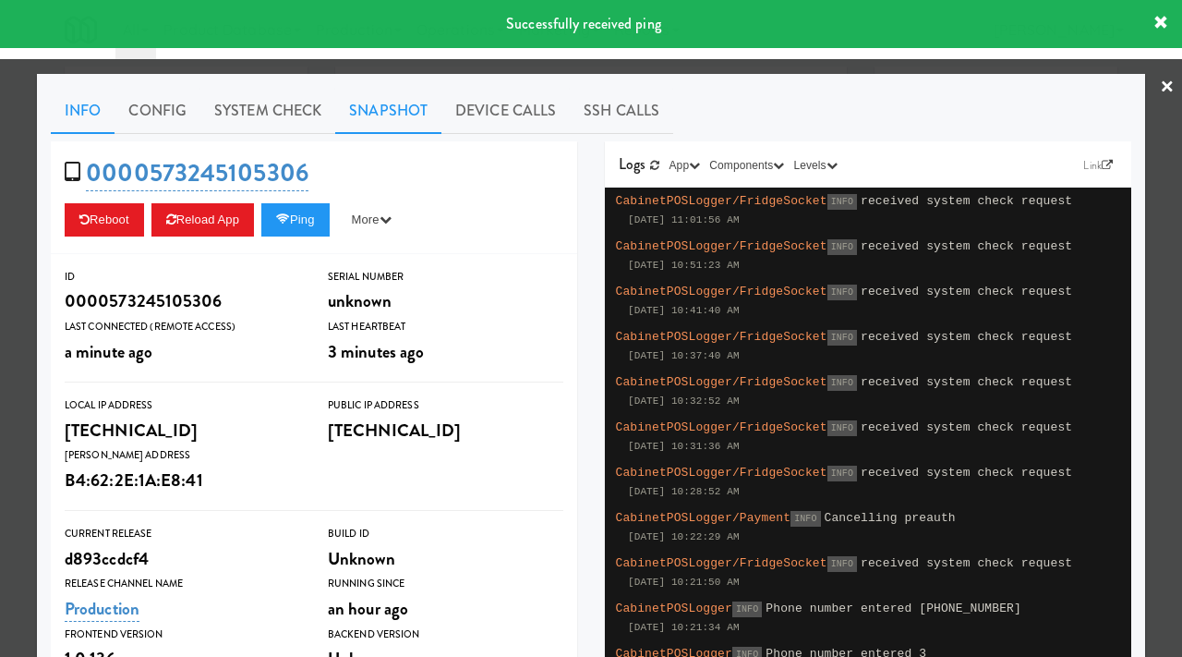
click at [418, 115] on link "Snapshot" at bounding box center [388, 111] width 106 height 46
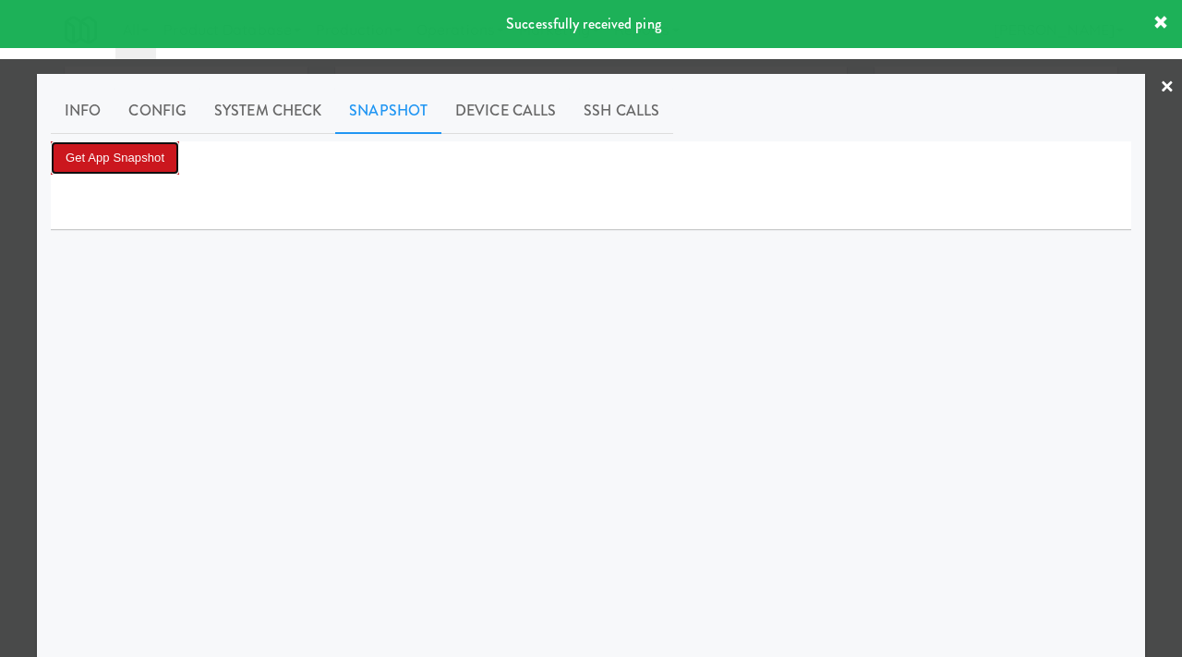
click at [155, 149] on button "Get App Snapshot" at bounding box center [115, 157] width 128 height 33
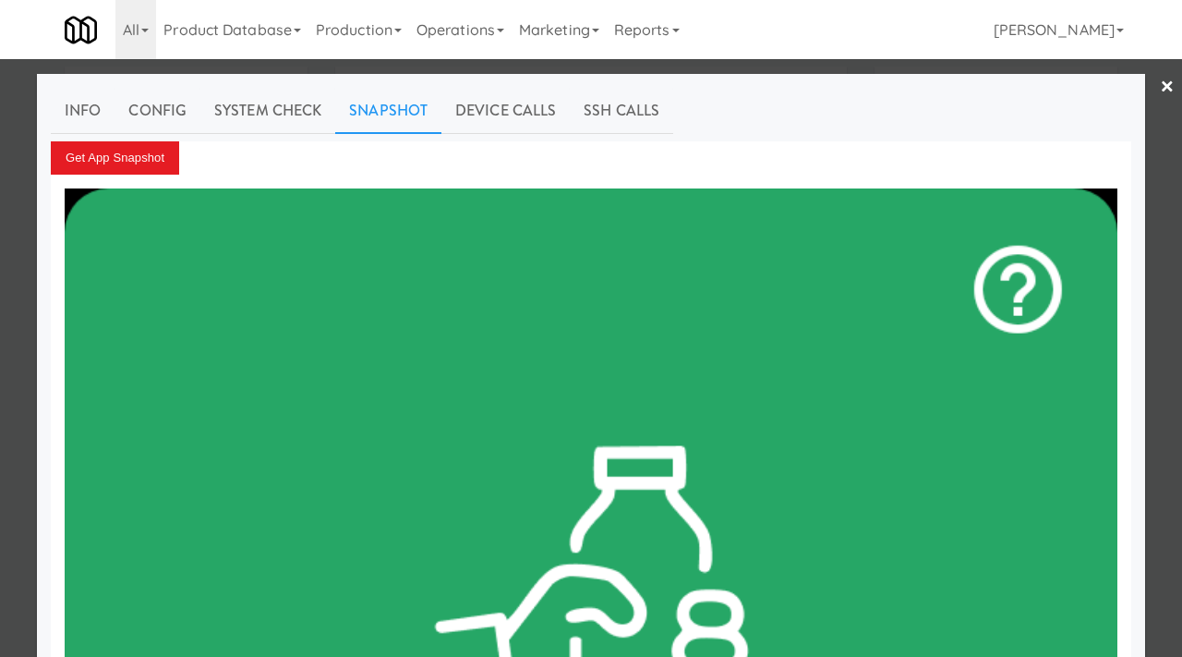
click at [0, 238] on div at bounding box center [591, 328] width 1182 height 657
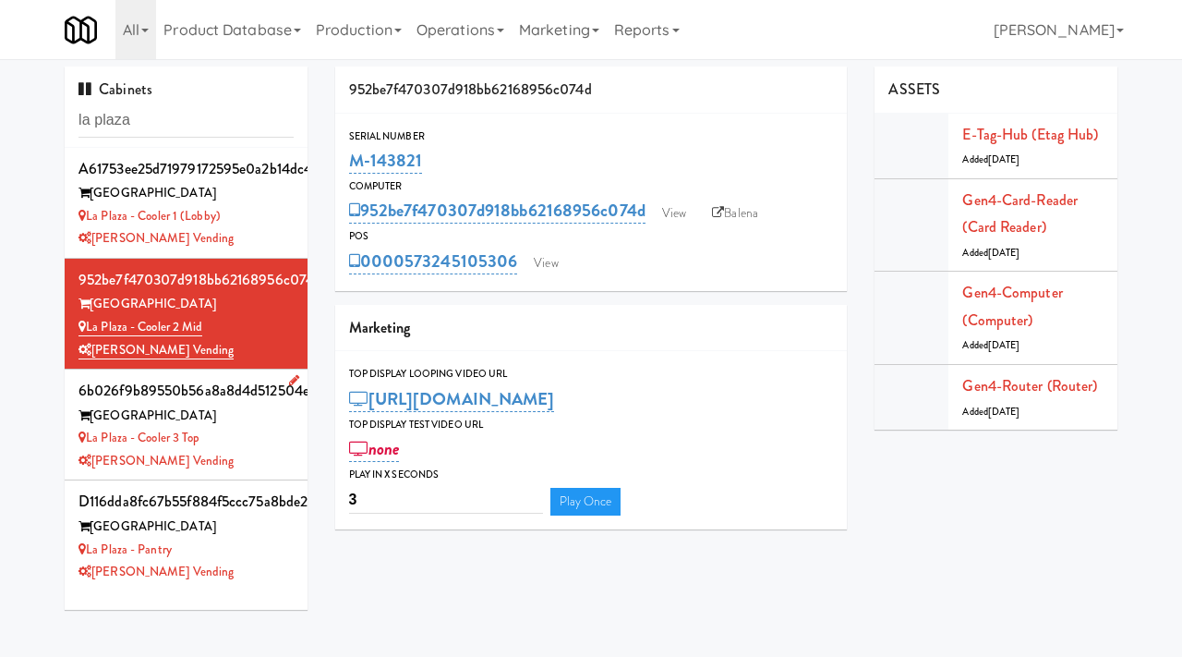
click at [241, 435] on div "La Plaza - Cooler 3 Top" at bounding box center [186, 438] width 215 height 23
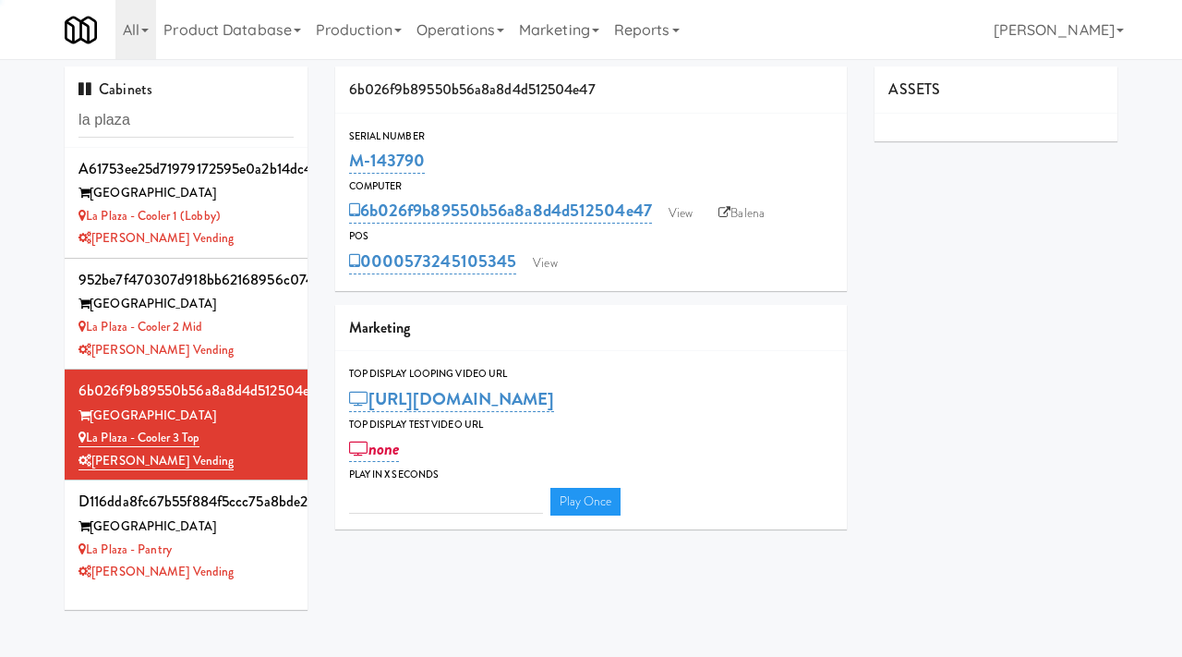
type input "3"
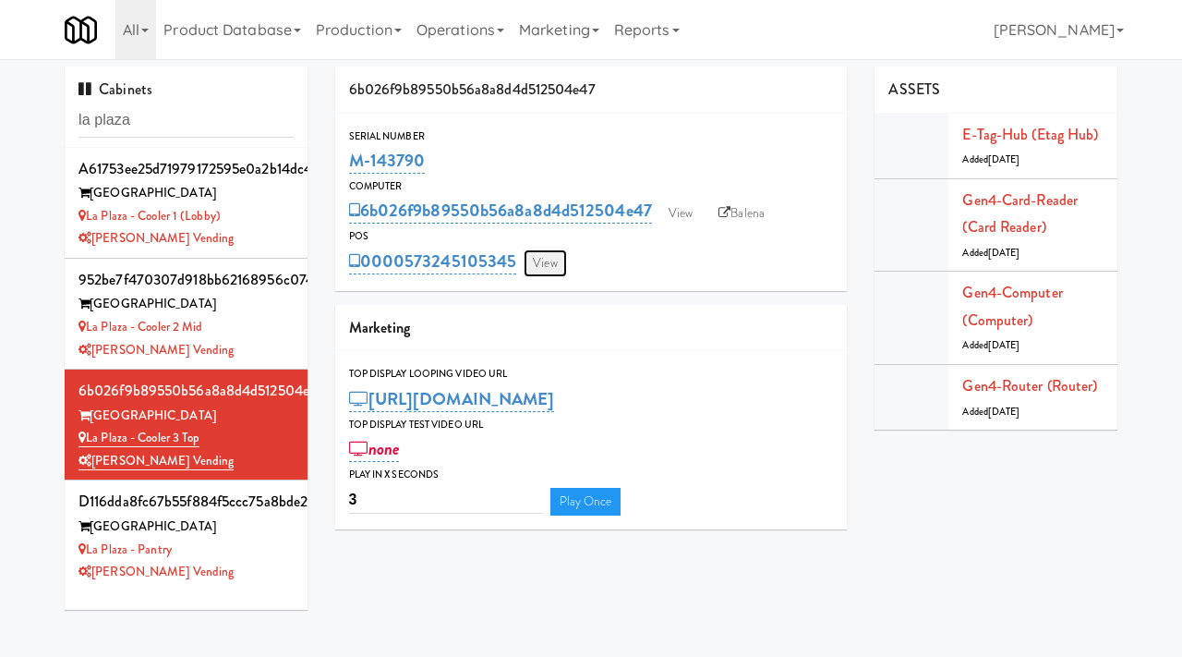
click at [538, 259] on link "View" at bounding box center [545, 263] width 42 height 28
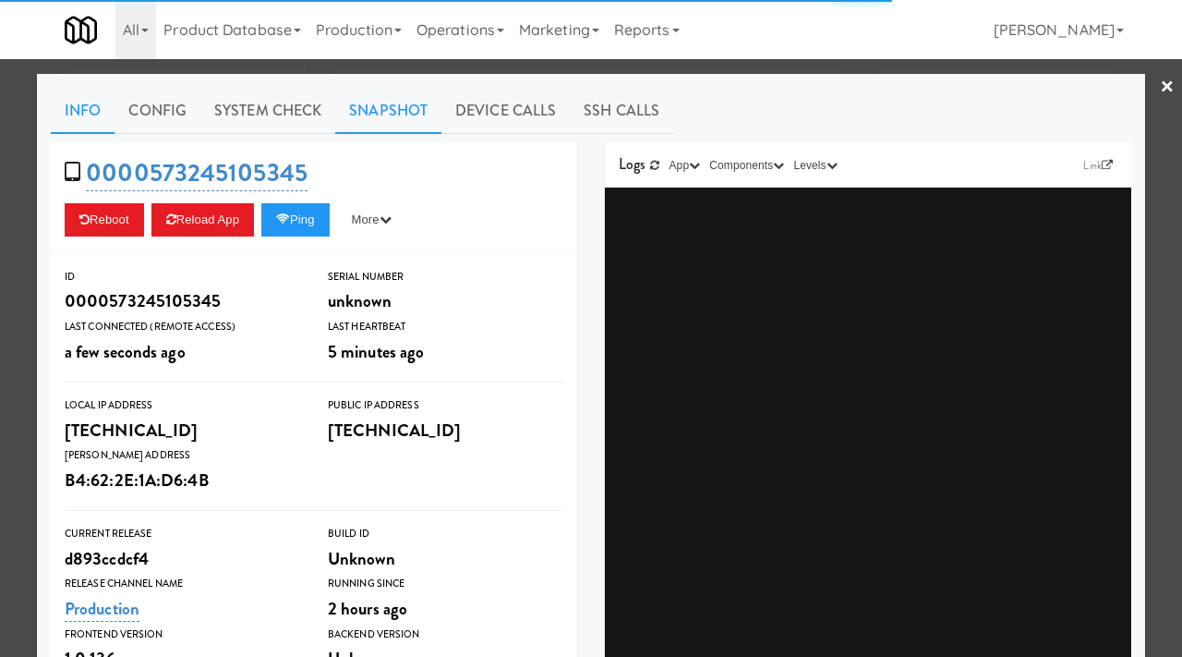
click at [384, 127] on link "Snapshot" at bounding box center [388, 111] width 106 height 46
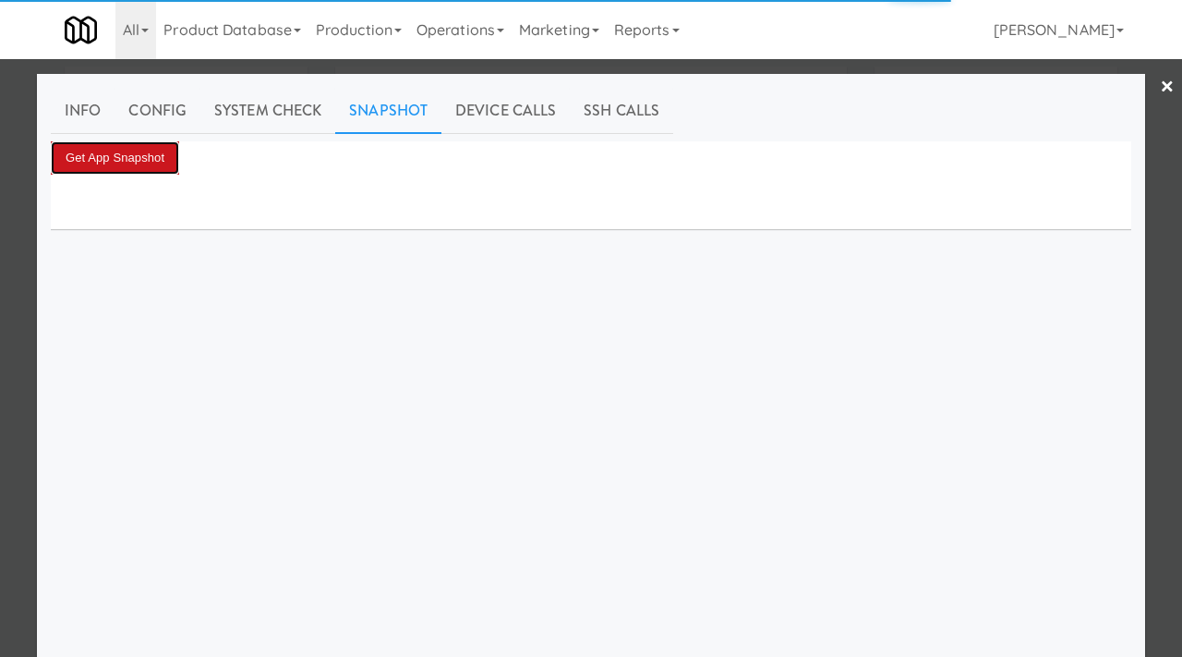
click at [115, 163] on button "Get App Snapshot" at bounding box center [115, 157] width 128 height 33
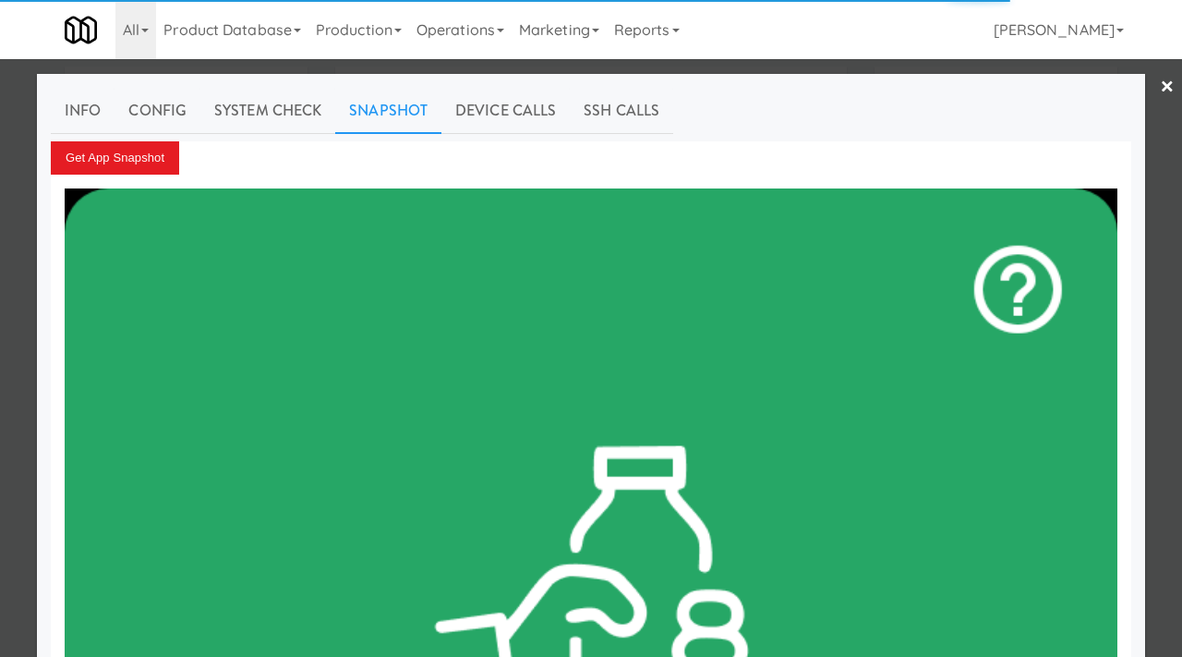
click at [0, 122] on div at bounding box center [591, 328] width 1182 height 657
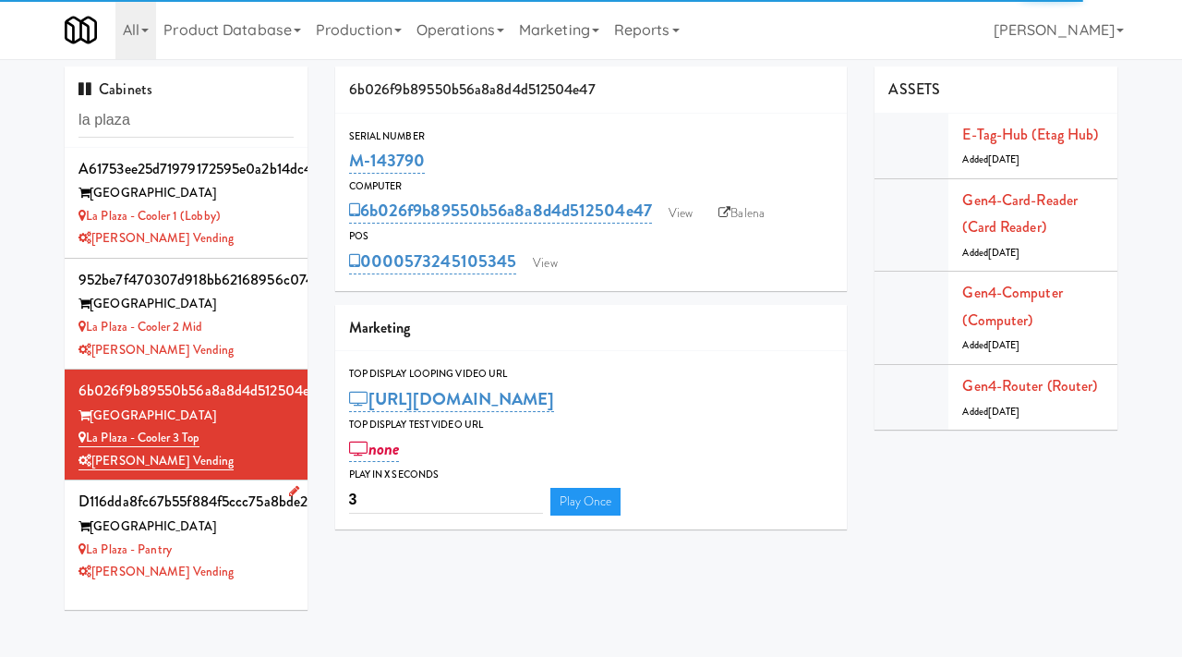
click at [224, 535] on div "[GEOGRAPHIC_DATA]" at bounding box center [186, 526] width 215 height 23
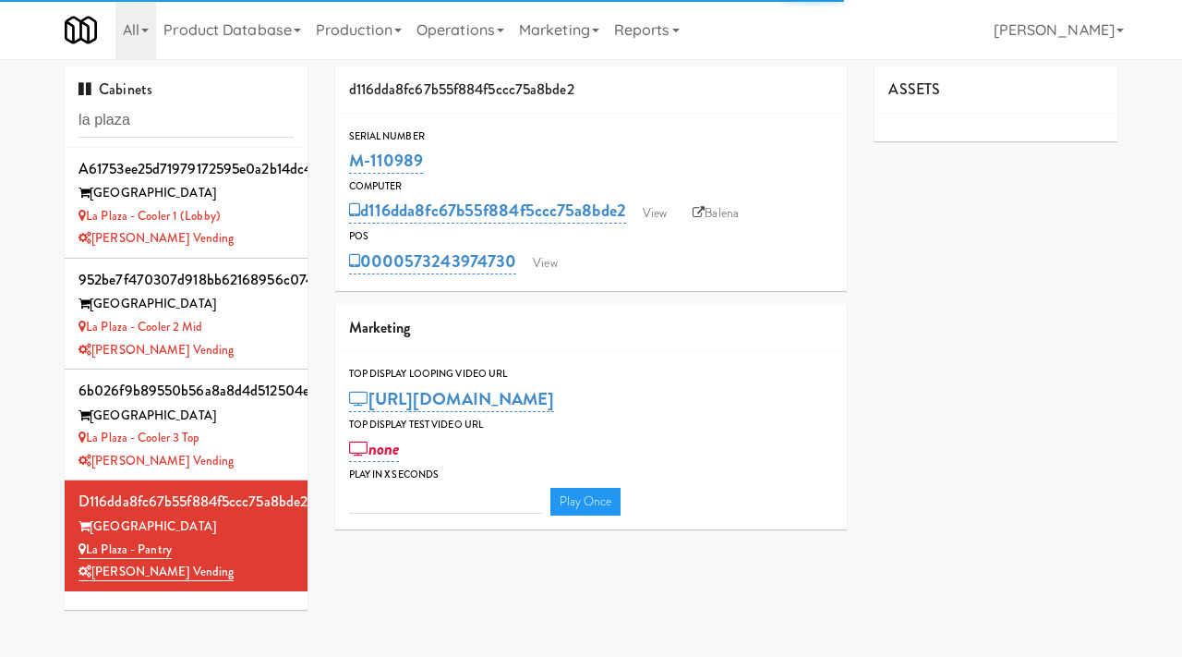
type input "3"
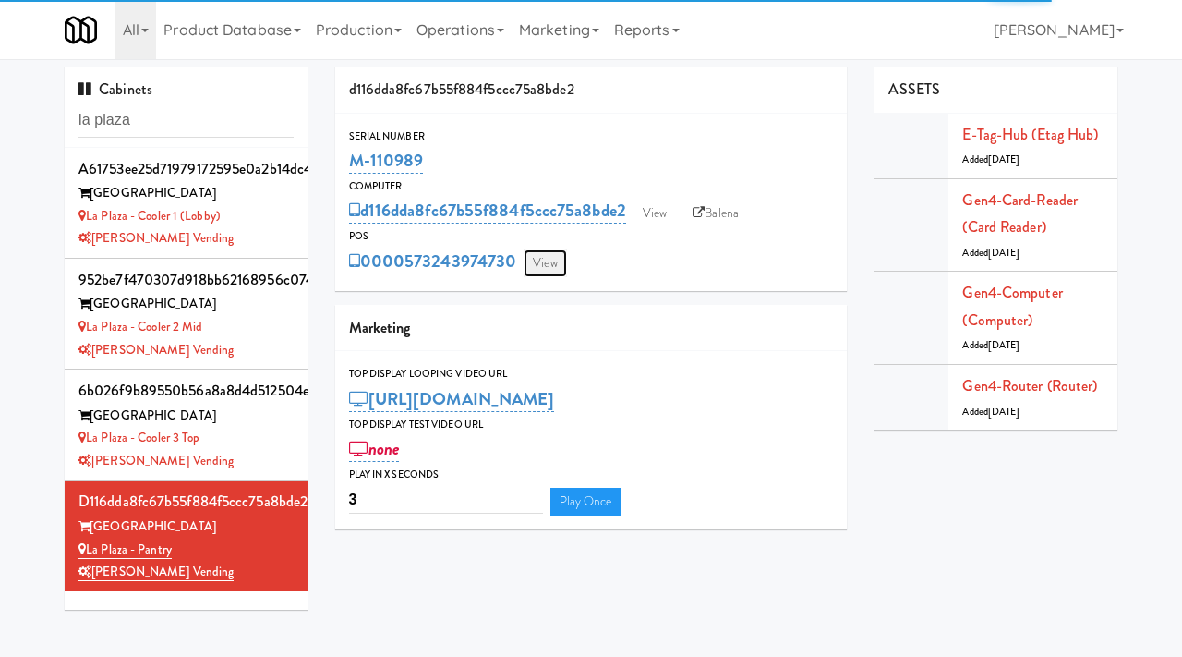
click at [548, 258] on link "View" at bounding box center [545, 263] width 42 height 28
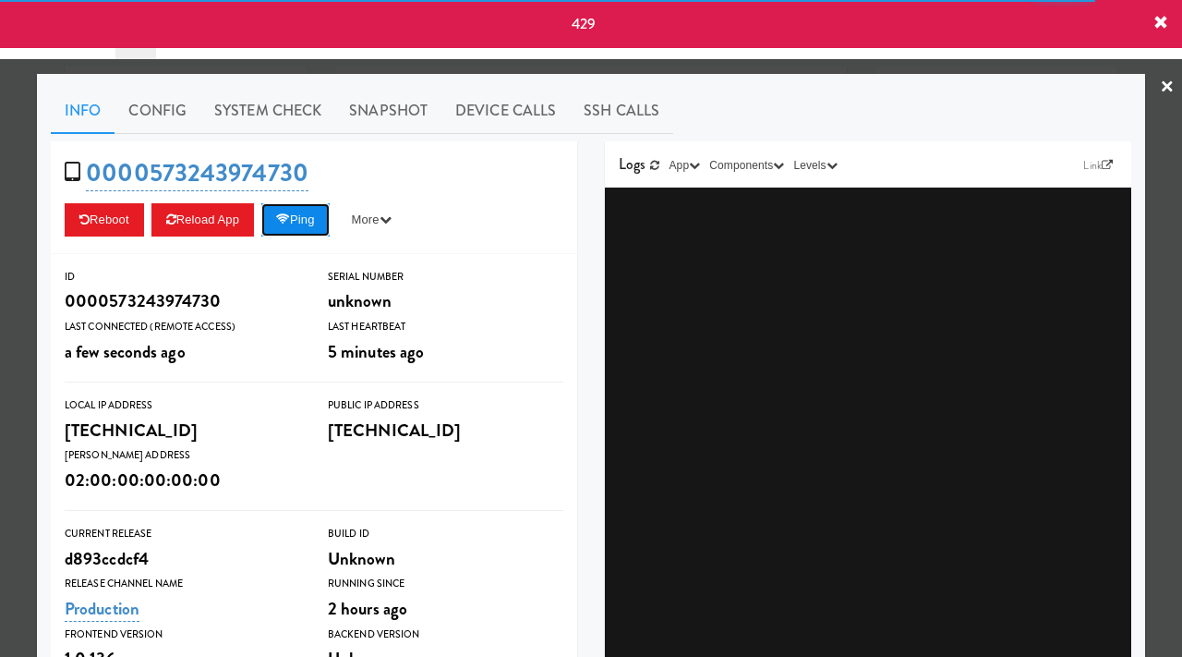
click at [290, 215] on icon at bounding box center [283, 219] width 14 height 12
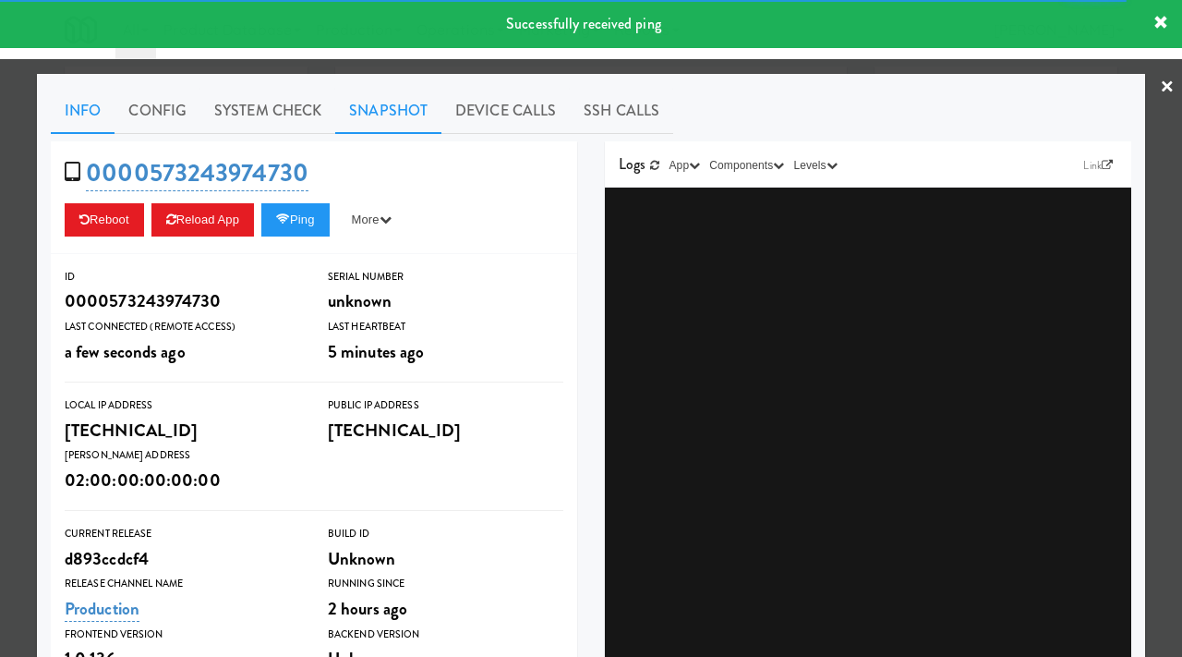
click at [405, 124] on link "Snapshot" at bounding box center [388, 111] width 106 height 46
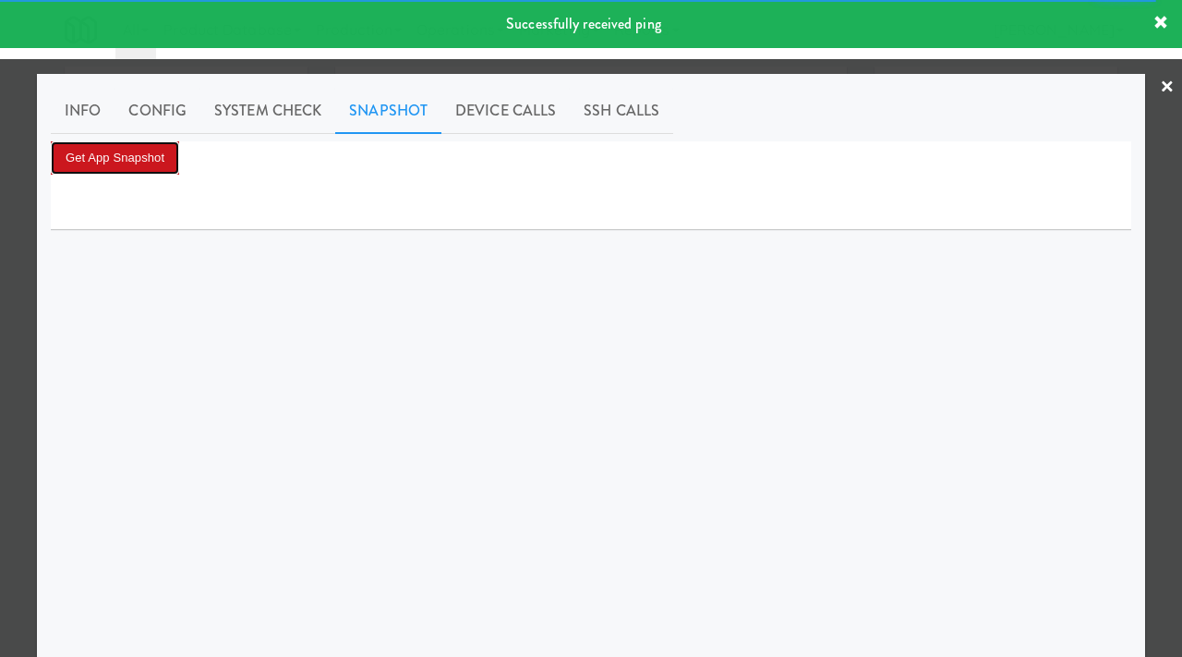
click at [152, 153] on button "Get App Snapshot" at bounding box center [115, 157] width 128 height 33
